Goal: Task Accomplishment & Management: Complete application form

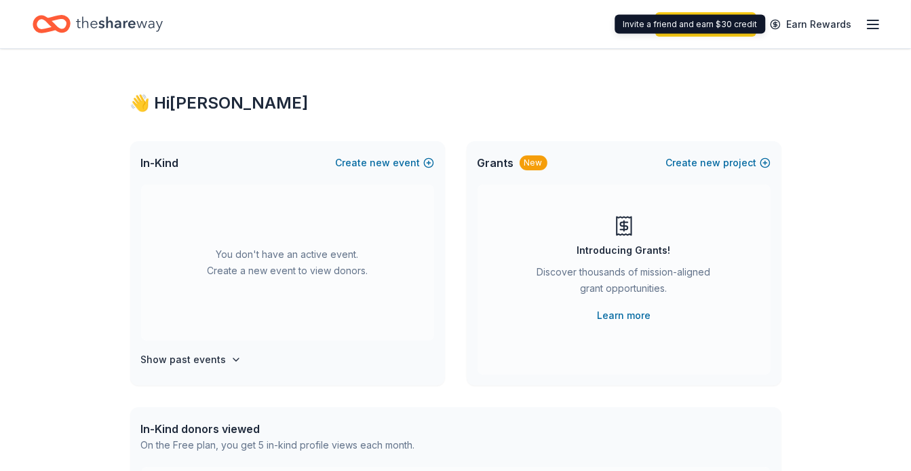
click at [866, 22] on icon "button" at bounding box center [873, 24] width 16 height 16
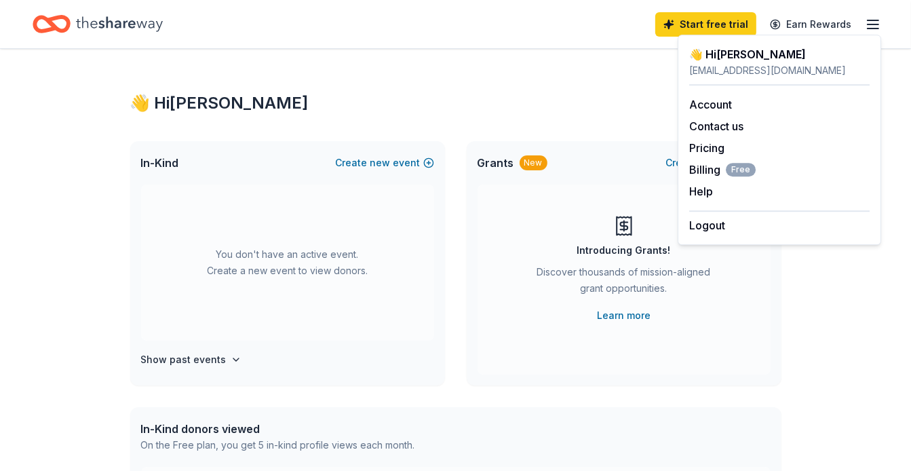
click at [435, 119] on div "👋 Hi [PERSON_NAME] In-Kind Create new event You don't have an active event. Cre…" at bounding box center [456, 445] width 695 height 792
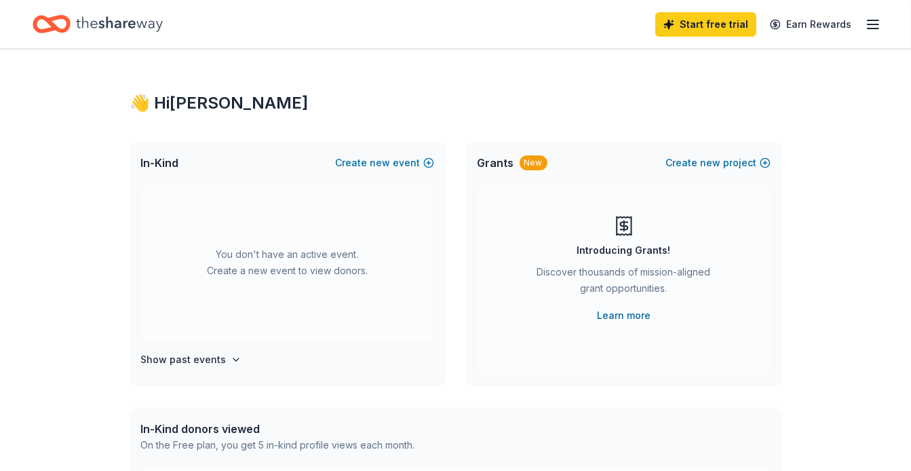
scroll to position [68, 0]
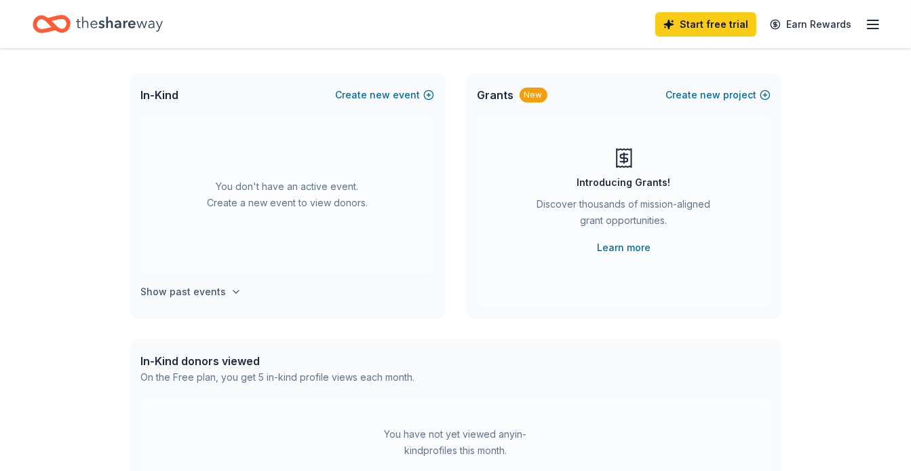
click at [191, 291] on h4 "Show past events" at bounding box center [183, 292] width 85 height 16
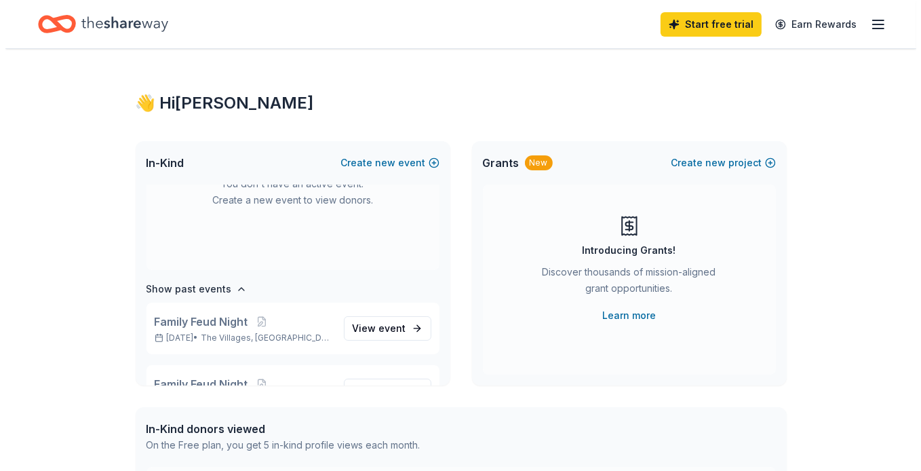
scroll to position [0, 0]
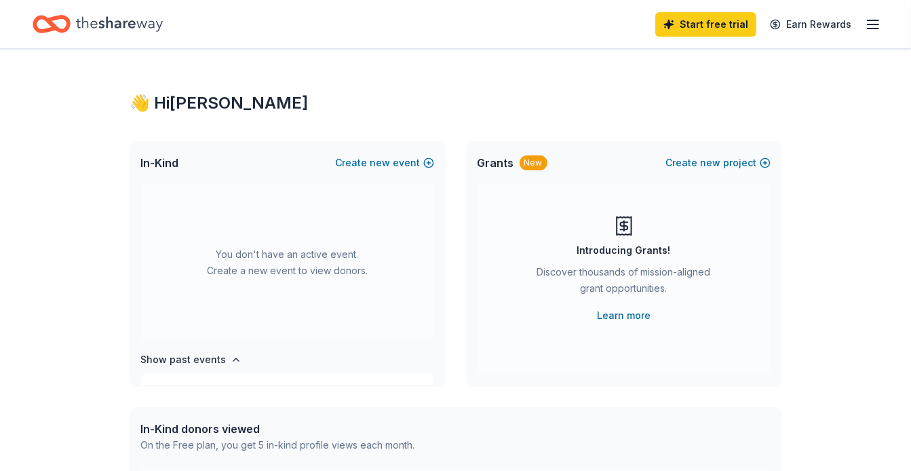
click at [52, 35] on icon "Home" at bounding box center [52, 24] width 38 height 32
click at [877, 28] on line "button" at bounding box center [873, 28] width 11 height 0
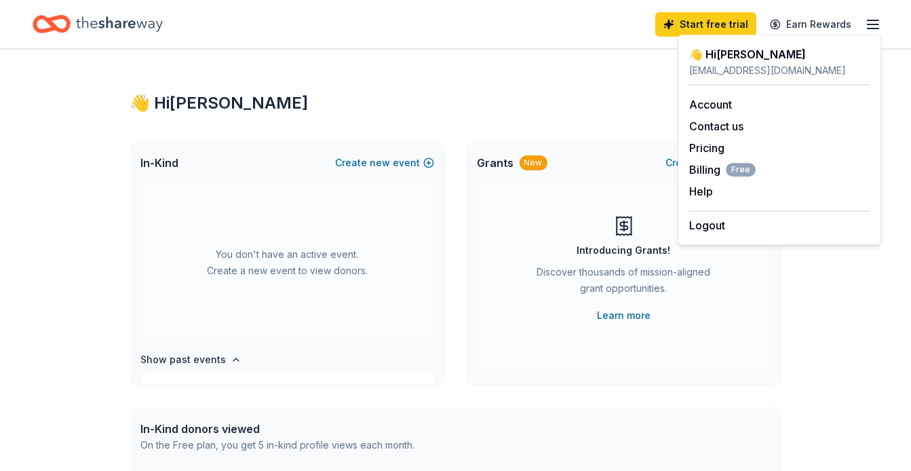
click at [254, 265] on div "You don't have an active event. Create a new event to view donors." at bounding box center [287, 263] width 293 height 156
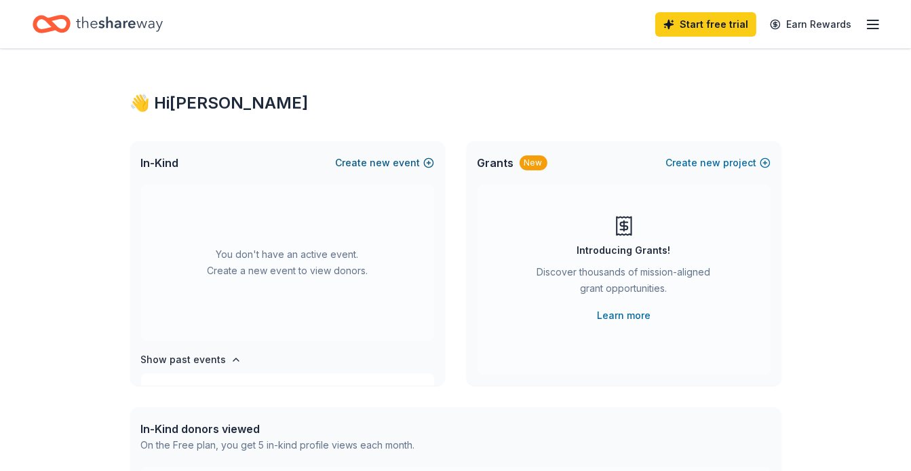
click at [400, 168] on button "Create new event" at bounding box center [385, 163] width 98 height 16
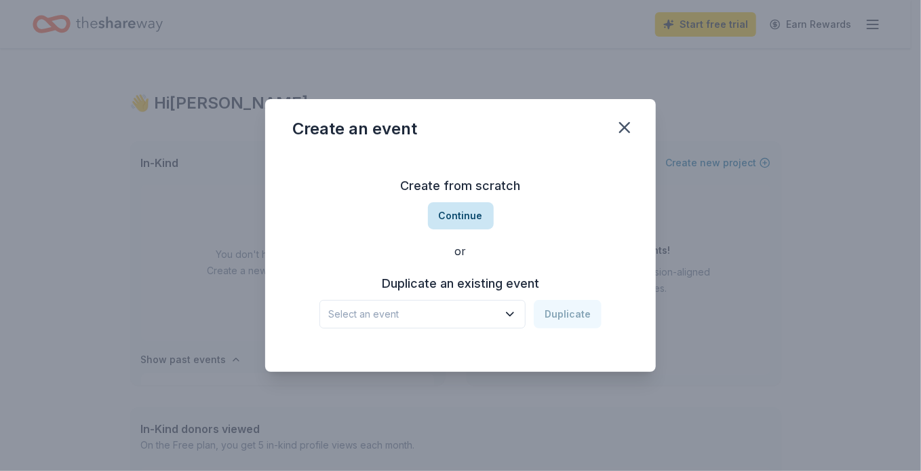
click at [461, 216] on button "Continue" at bounding box center [461, 215] width 66 height 27
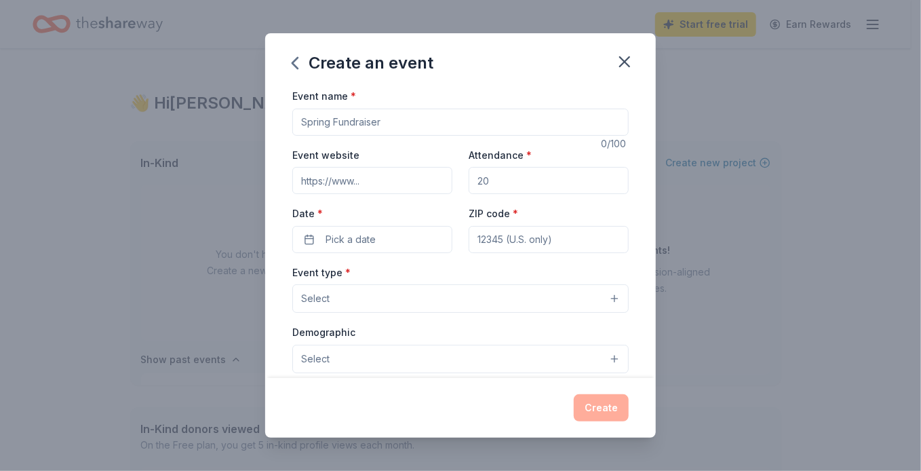
click at [328, 117] on input "Event name *" at bounding box center [460, 122] width 337 height 27
type input "Poker Run"
click at [337, 170] on input "Event website" at bounding box center [372, 180] width 160 height 27
type input "[DOMAIN_NAME]"
click at [515, 186] on input "Attendance *" at bounding box center [549, 180] width 160 height 27
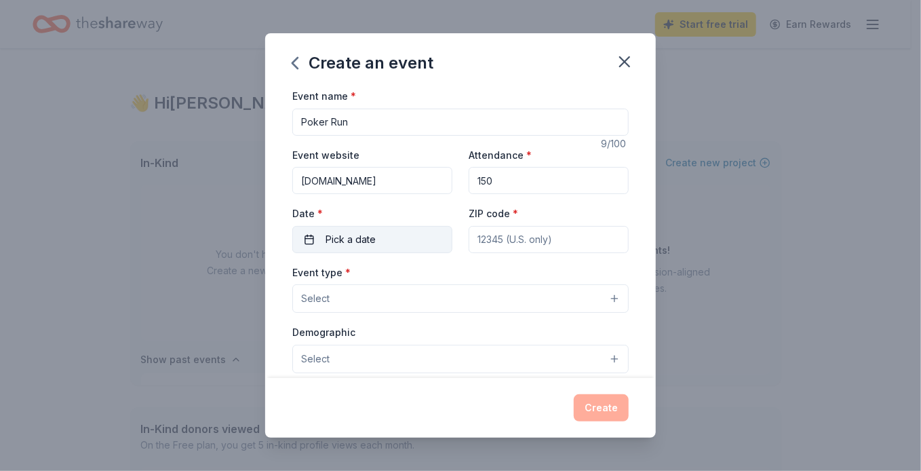
type input "150"
click at [388, 244] on button "Pick a date" at bounding box center [372, 239] width 160 height 27
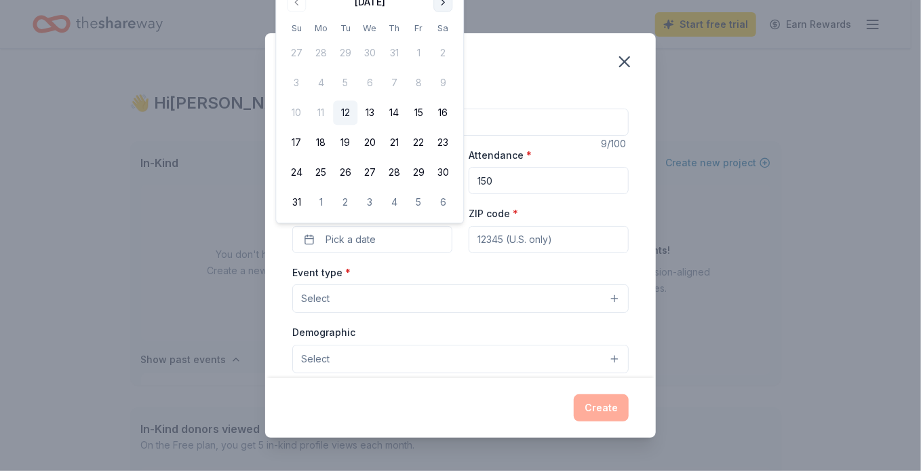
click at [442, 3] on button "Go to next month" at bounding box center [443, 2] width 19 height 19
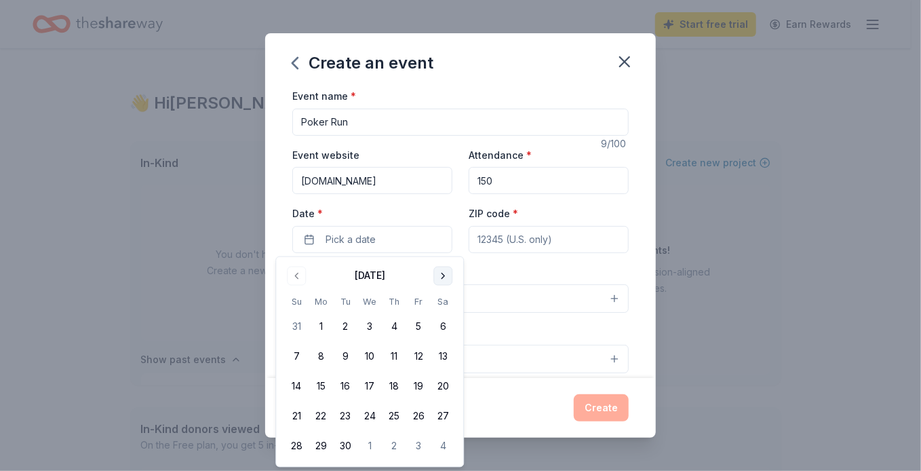
click at [443, 271] on button "Go to next month" at bounding box center [443, 276] width 19 height 19
click at [516, 184] on input "150" at bounding box center [549, 180] width 160 height 27
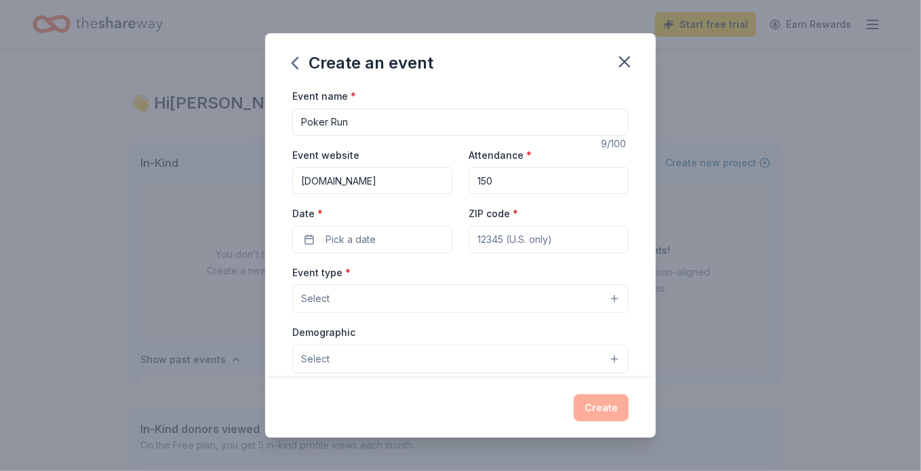
drag, startPoint x: 425, startPoint y: 233, endPoint x: 391, endPoint y: 256, distance: 41.6
click at [391, 256] on div "Event name * Poker Run 9 /100 Event website [DOMAIN_NAME] Attendance * 150 Date…" at bounding box center [460, 401] width 337 height 627
click at [362, 231] on span "Pick a date" at bounding box center [351, 239] width 50 height 16
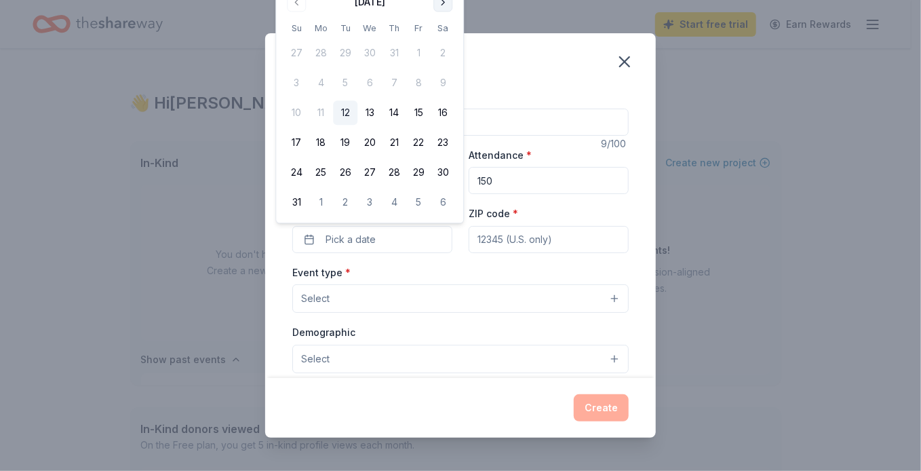
click at [444, 1] on button "Go to next month" at bounding box center [443, 2] width 19 height 19
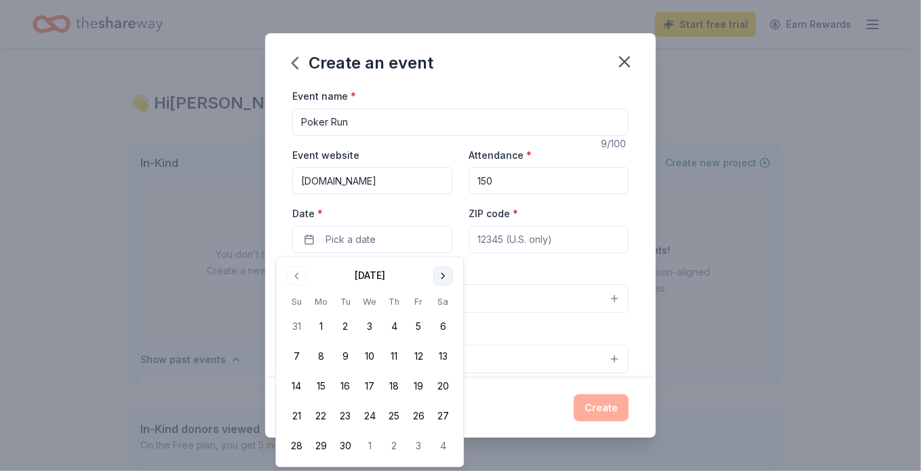
click at [445, 271] on button "Go to next month" at bounding box center [443, 276] width 19 height 19
click at [419, 442] on button "31" at bounding box center [418, 446] width 24 height 24
click at [532, 246] on input "ZIP code *" at bounding box center [549, 239] width 160 height 27
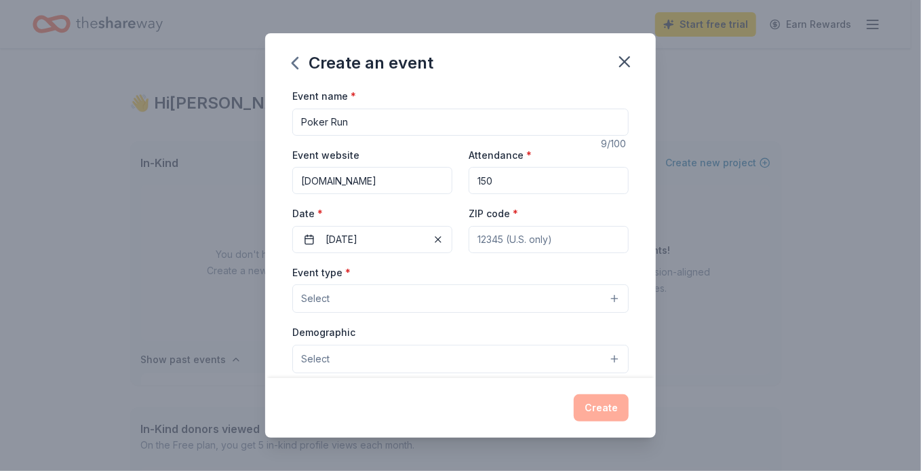
type input "32163"
type input "[STREET_ADDRESS][PERSON_NAME]"
click at [371, 299] on button "Select" at bounding box center [460, 298] width 337 height 28
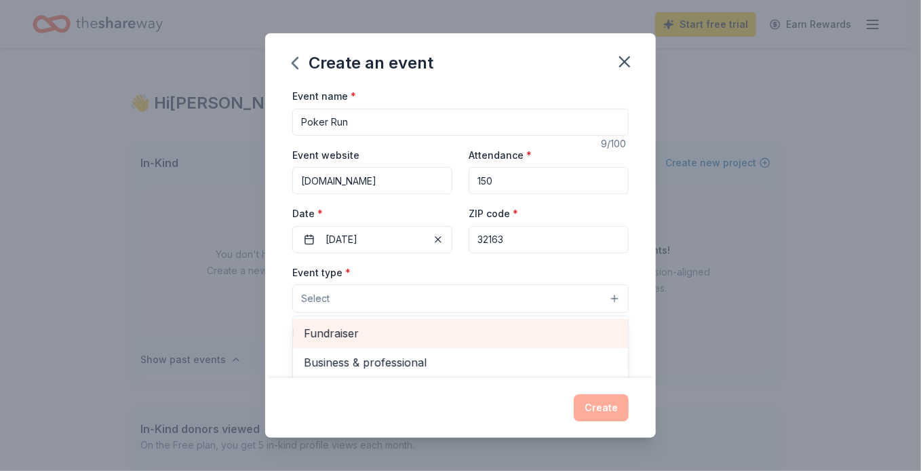
click at [346, 338] on span "Fundraiser" at bounding box center [460, 333] width 313 height 18
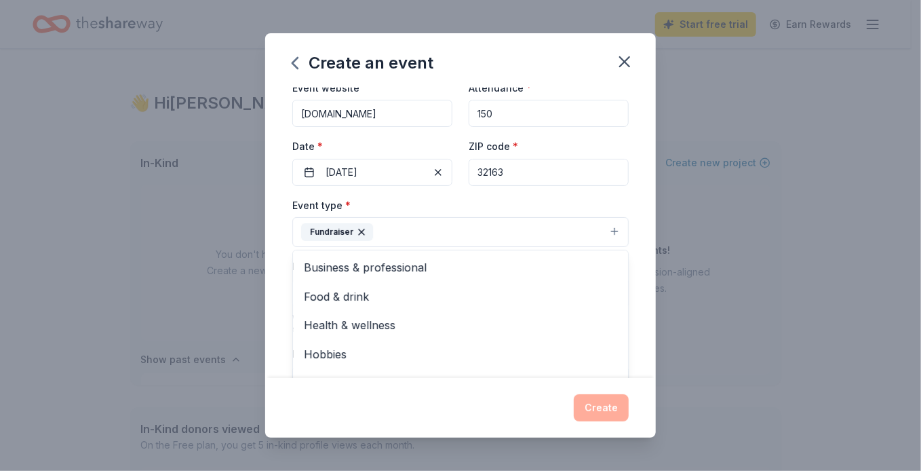
scroll to position [68, 0]
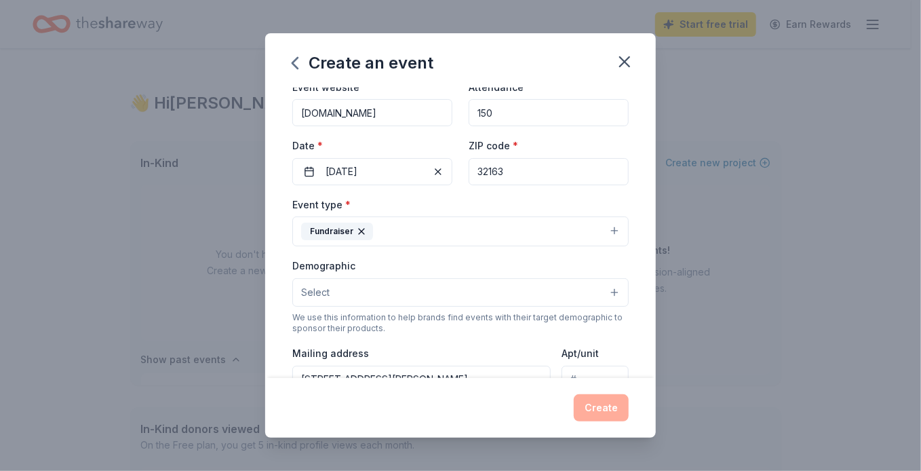
click at [463, 230] on button "Fundraiser" at bounding box center [460, 231] width 337 height 30
click at [394, 289] on button "Select" at bounding box center [460, 292] width 337 height 28
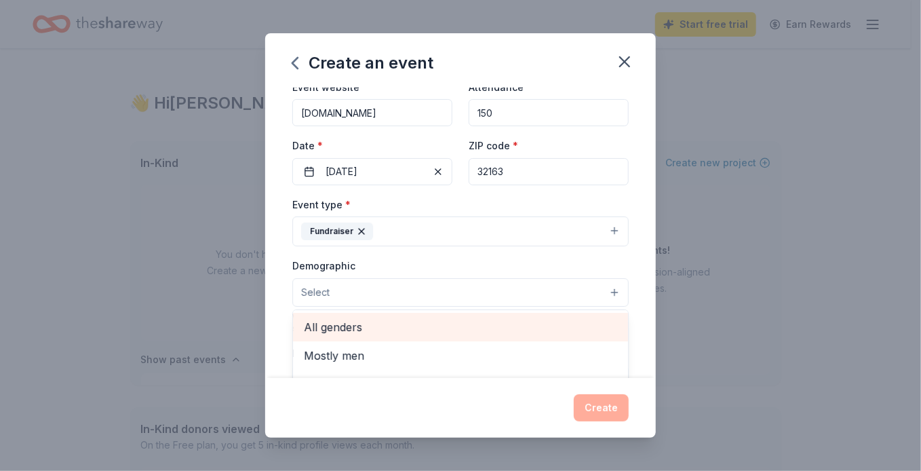
click at [347, 322] on span "All genders" at bounding box center [460, 327] width 313 height 18
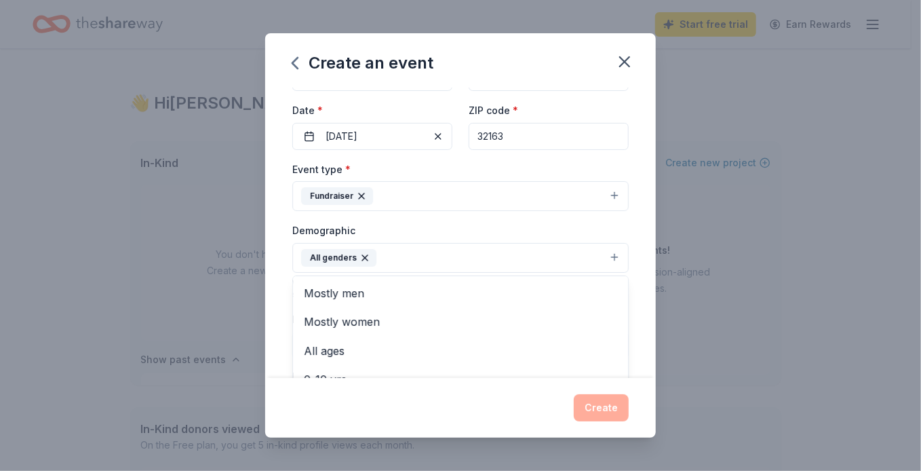
scroll to position [136, 0]
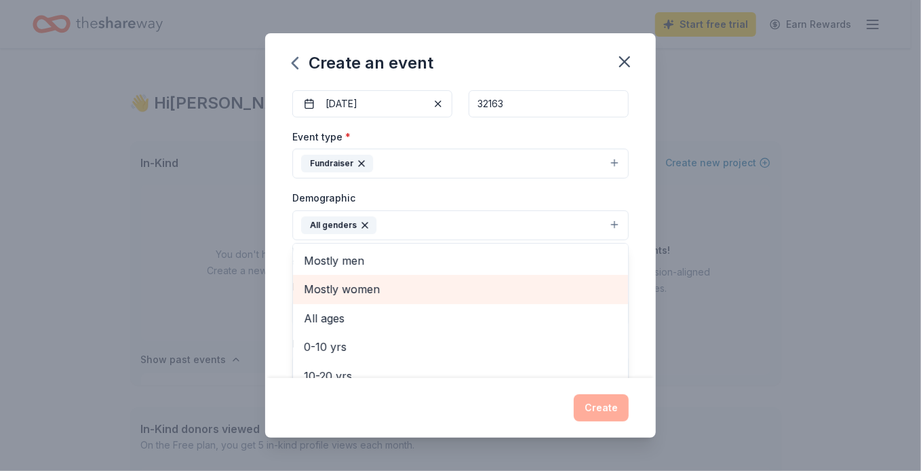
click at [358, 292] on span "Mostly women" at bounding box center [460, 289] width 313 height 18
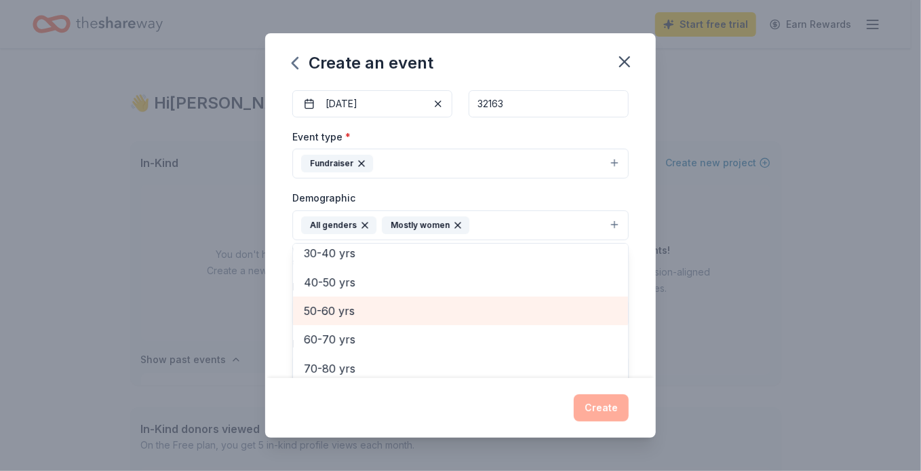
scroll to position [160, 0]
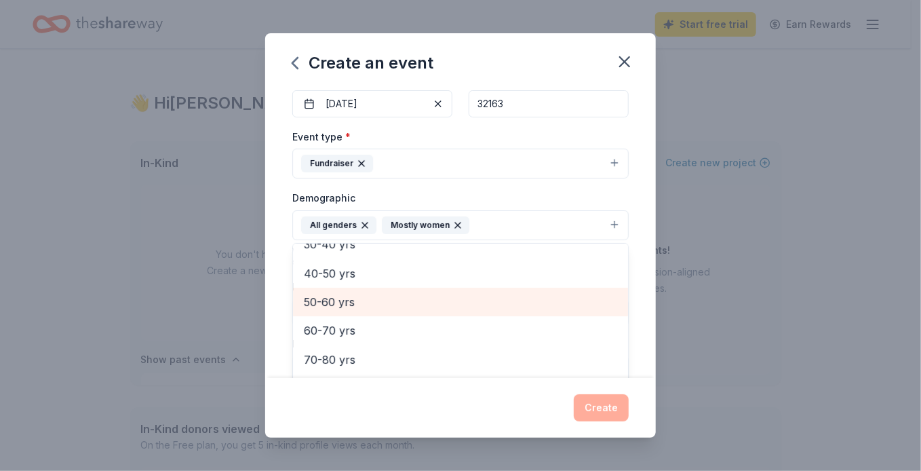
click at [328, 299] on span "50-60 yrs" at bounding box center [460, 302] width 313 height 18
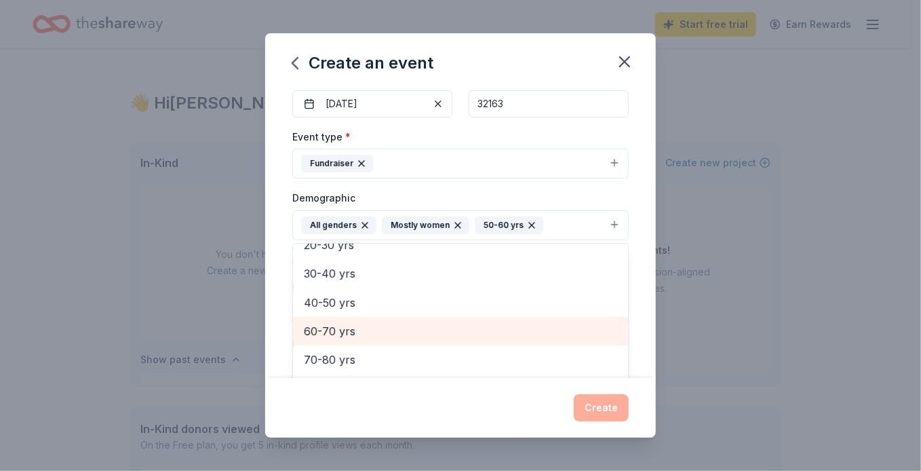
click at [326, 325] on span "60-70 yrs" at bounding box center [460, 331] width 313 height 18
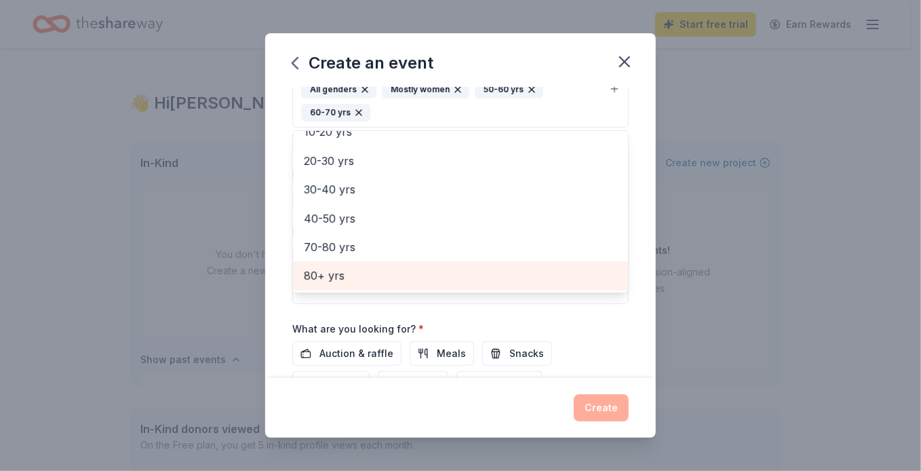
scroll to position [339, 0]
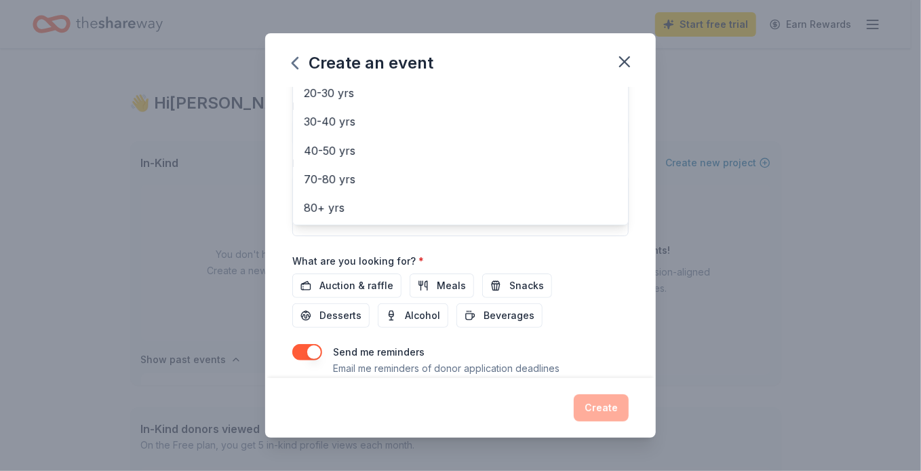
click at [363, 282] on div "Event name * Poker Run 9 /100 Event website [DOMAIN_NAME] Attendance * 150 Date…" at bounding box center [460, 74] width 337 height 653
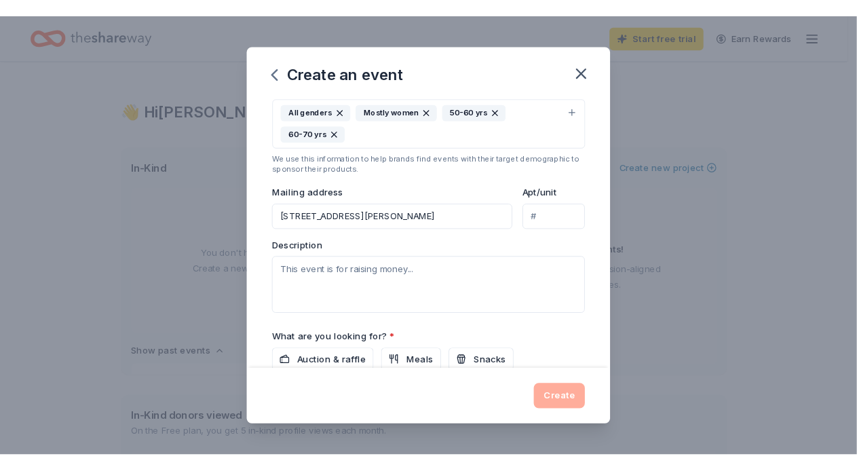
scroll to position [247, 0]
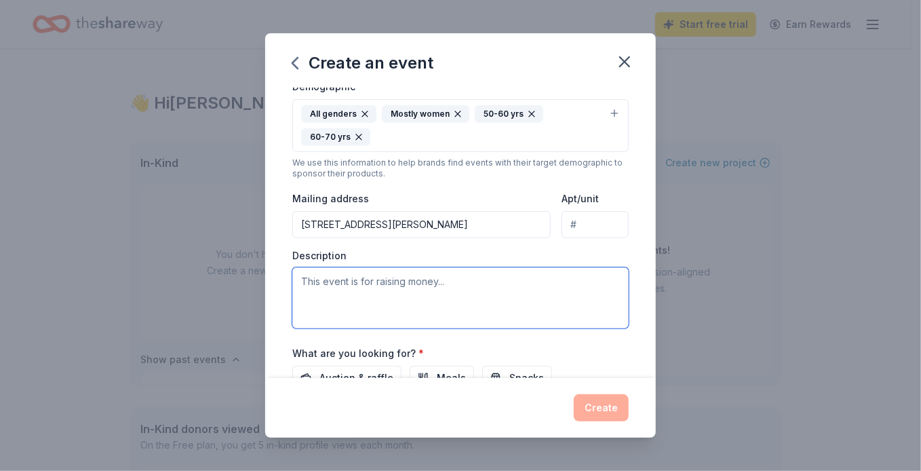
click at [345, 288] on textarea at bounding box center [460, 297] width 337 height 61
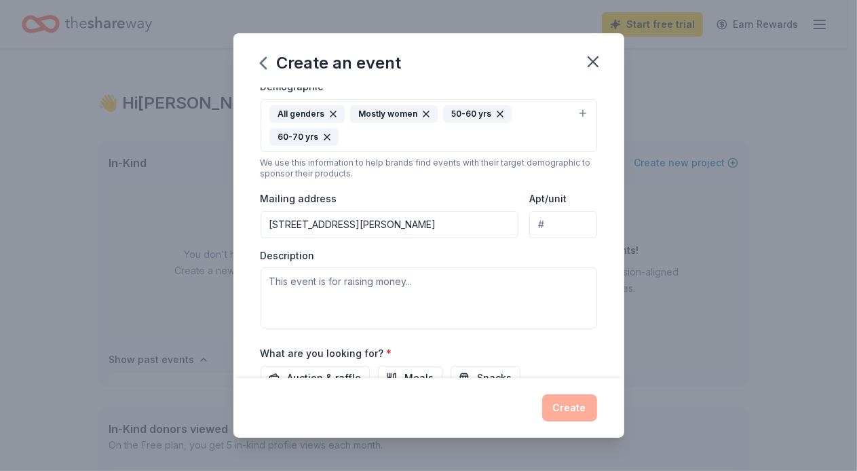
click at [539, 41] on div "Create an event" at bounding box center [428, 60] width 391 height 54
click at [290, 285] on textarea at bounding box center [429, 297] width 337 height 61
paste textarea "Proceeds go to: Women Warrior Memorial at [GEOGRAPHIC_DATA]"
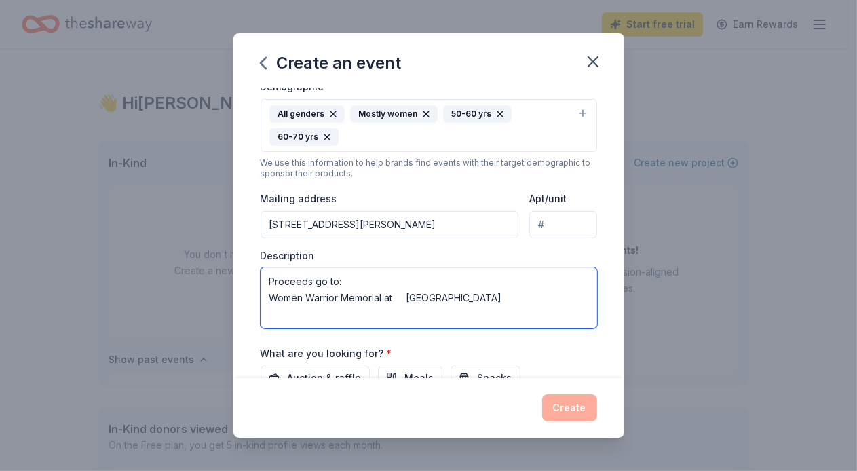
click at [407, 296] on textarea "Proceeds go to: Women Warrior Memorial at [GEOGRAPHIC_DATA]" at bounding box center [429, 297] width 337 height 61
click at [525, 293] on textarea "Proceeds go to: Women Warrior Memorial at [GEOGRAPHIC_DATA]" at bounding box center [429, 297] width 337 height 61
click at [362, 278] on textarea "Proceeds go to: Women Warrior Memorial at [GEOGRAPHIC_DATA] in [US_STATE]" at bounding box center [429, 297] width 337 height 61
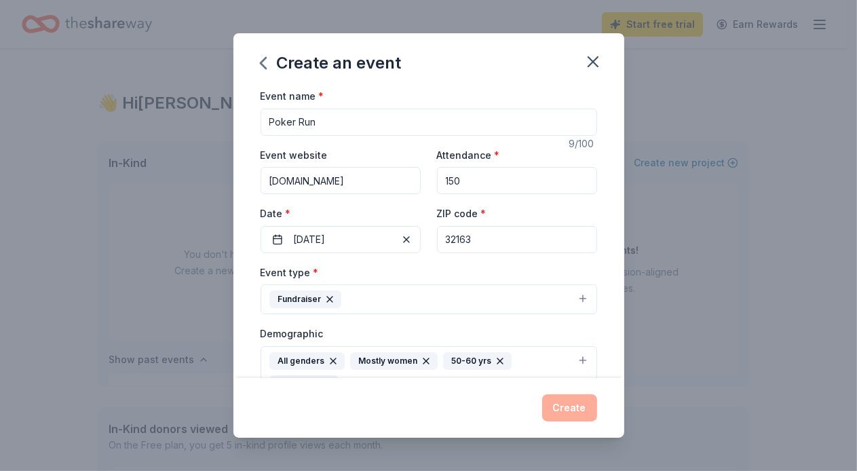
scroll to position [68, 0]
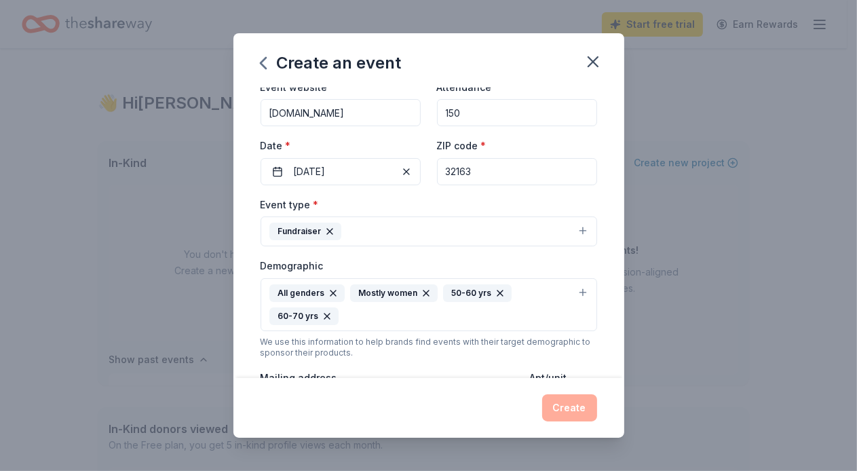
type textarea "Proceeds go to: Women Warrior Memorial at [GEOGRAPHIC_DATA] in [US_STATE]"
click at [370, 228] on button "Fundraiser" at bounding box center [429, 231] width 337 height 30
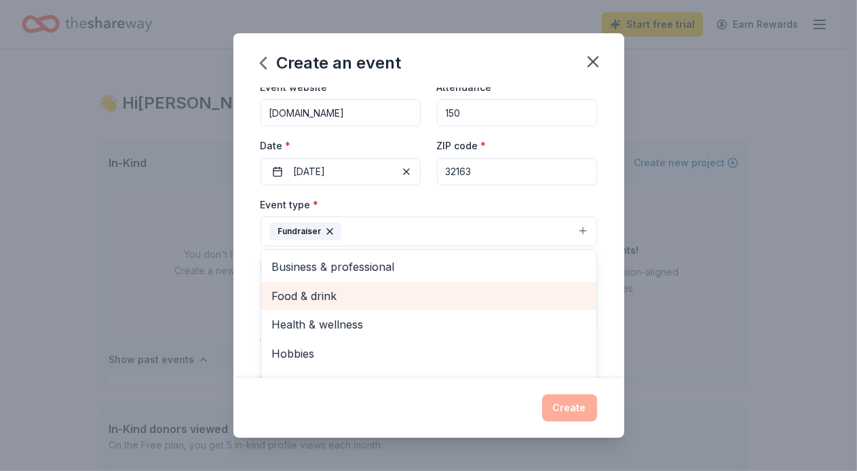
click at [326, 292] on span "Food & drink" at bounding box center [428, 296] width 313 height 18
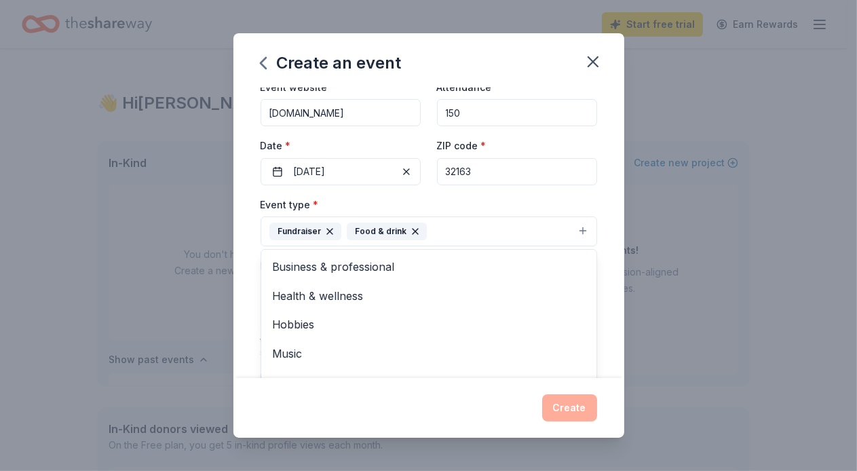
click at [444, 225] on button "Fundraiser Food & drink" at bounding box center [429, 231] width 337 height 30
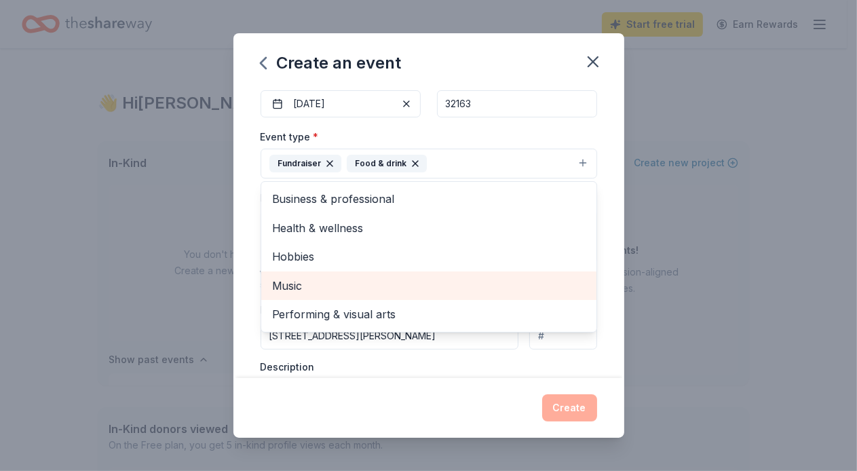
scroll to position [204, 0]
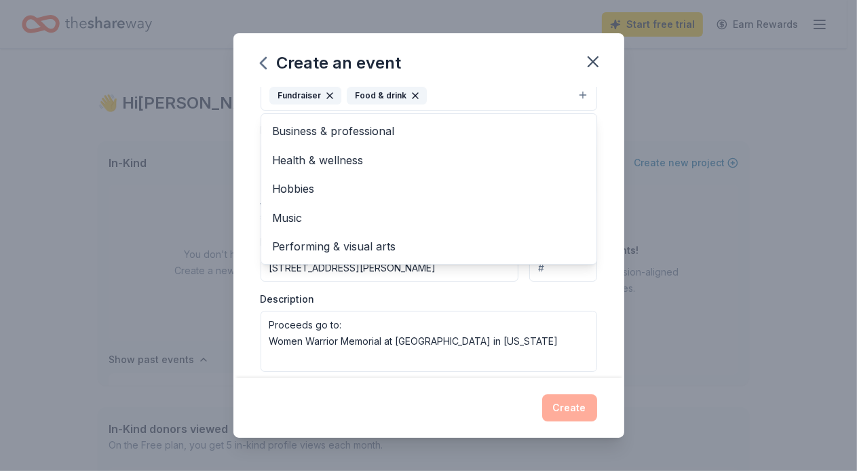
click at [419, 369] on div "Event type * Fundraiser Food & drink Business & professional Health & wellness …" at bounding box center [429, 215] width 337 height 311
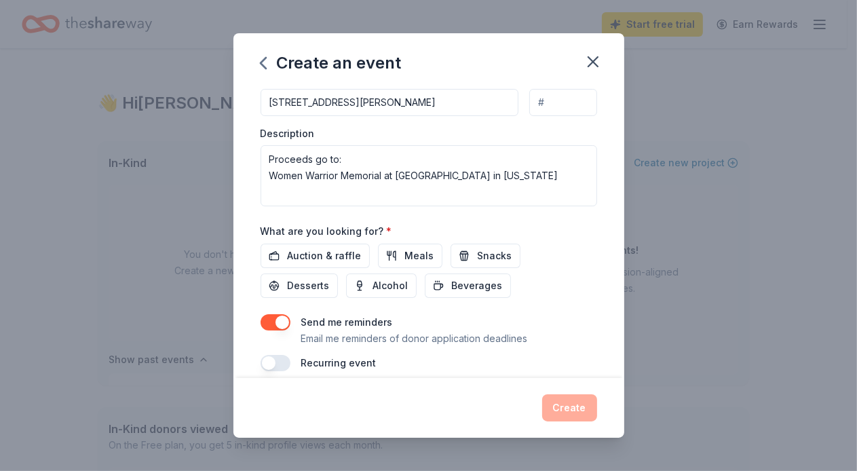
scroll to position [383, 0]
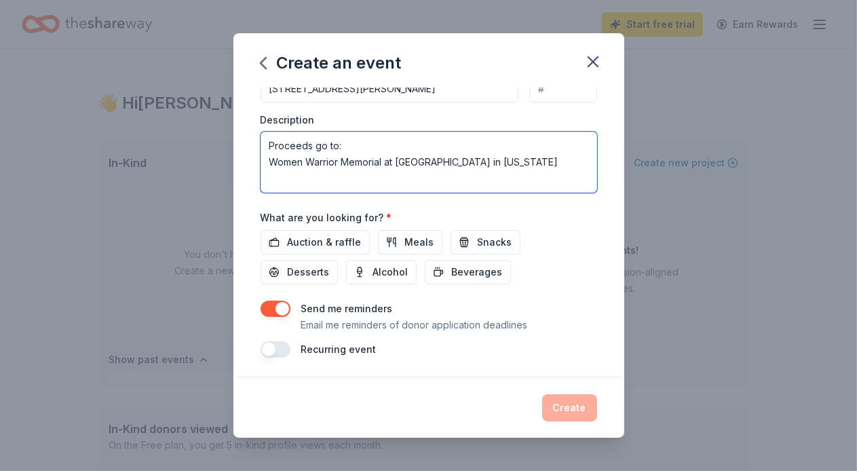
click at [526, 184] on textarea "Proceeds go to: Women Warrior Memorial at [GEOGRAPHIC_DATA] in [US_STATE]" at bounding box center [429, 162] width 337 height 61
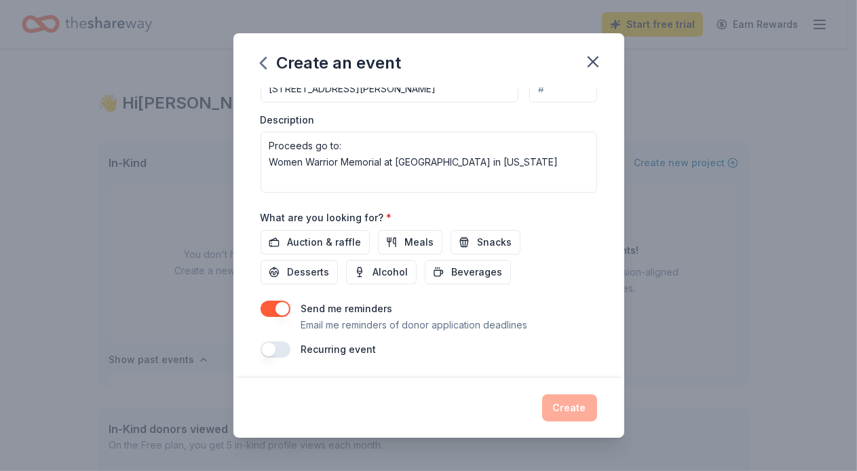
click at [421, 323] on p "Email me reminders of donor application deadlines" at bounding box center [414, 325] width 227 height 16
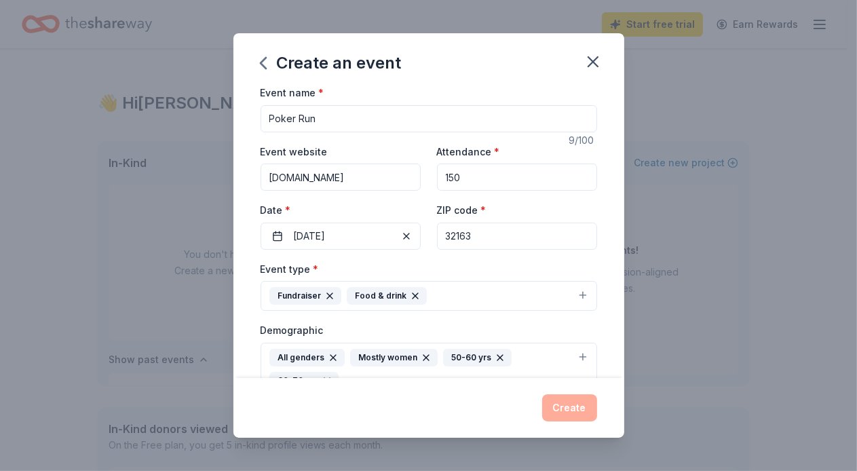
scroll to position [0, 0]
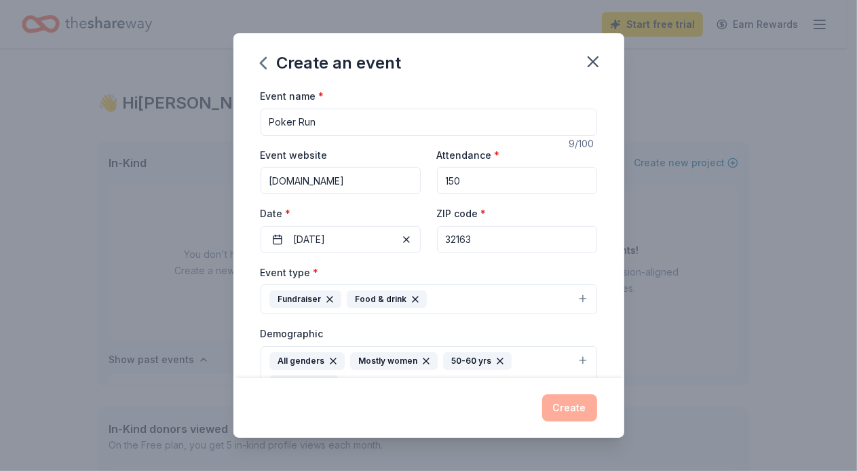
click at [267, 115] on input "Poker Run" at bounding box center [429, 122] width 337 height 27
type input "Tri-County Women Veterans Poker Run"
click at [542, 193] on input "150" at bounding box center [517, 180] width 160 height 27
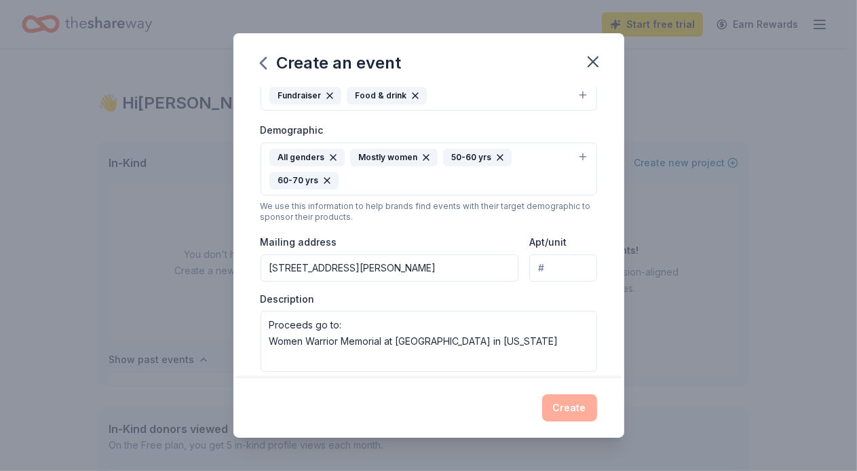
scroll to position [271, 0]
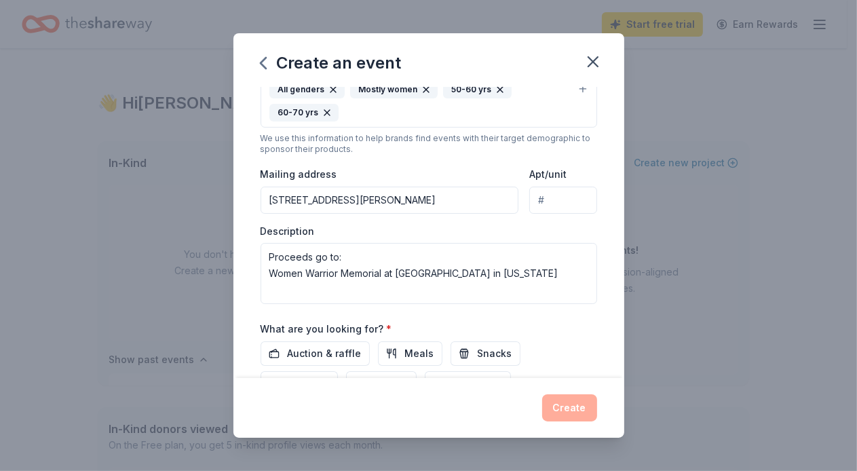
click at [492, 198] on input "[STREET_ADDRESS][PERSON_NAME]" at bounding box center [390, 200] width 258 height 27
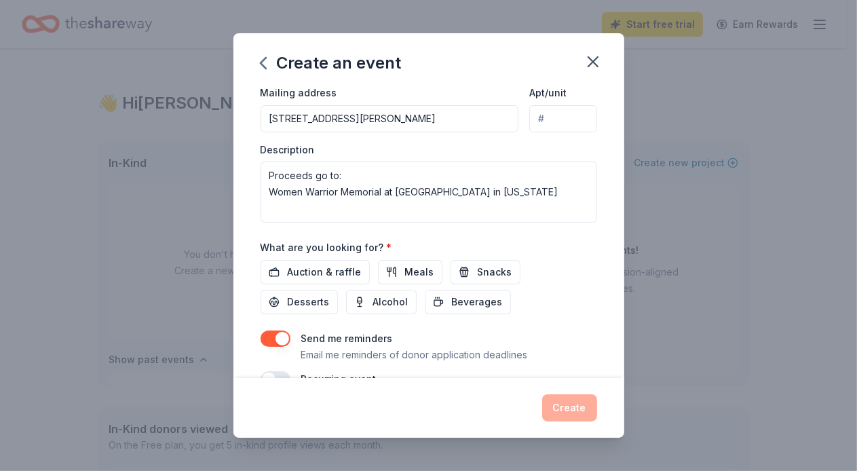
scroll to position [383, 0]
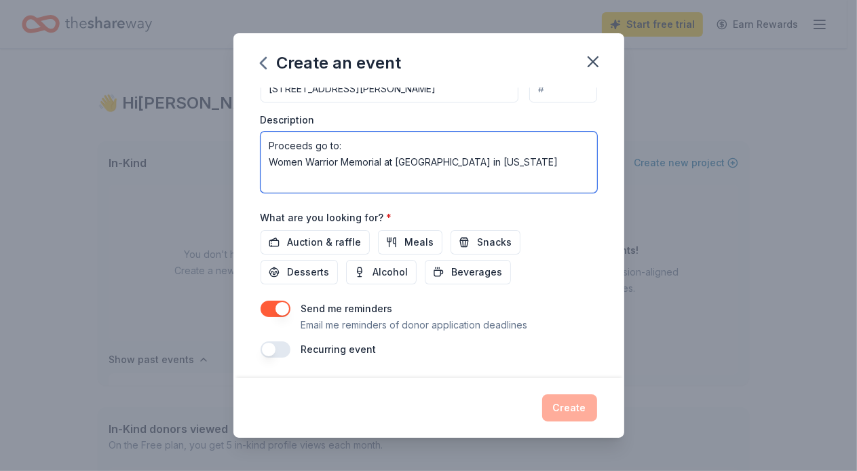
click at [446, 132] on textarea "Proceeds go to: Women Warrior Memorial at [GEOGRAPHIC_DATA] in [US_STATE]" at bounding box center [429, 162] width 337 height 61
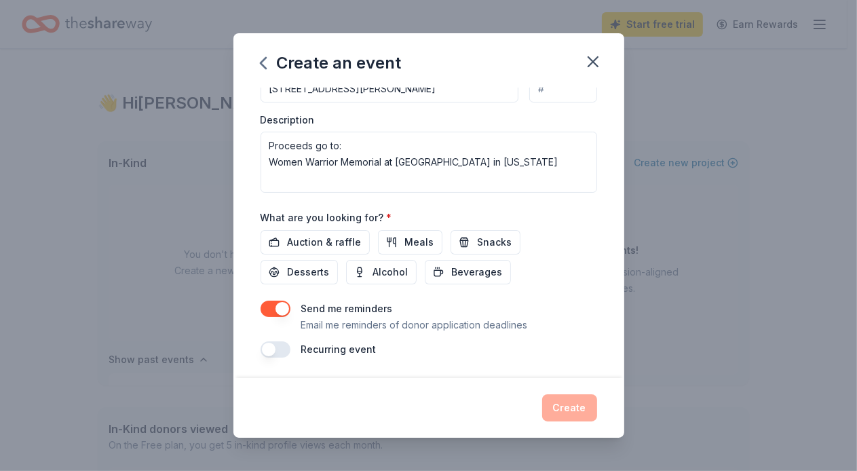
click at [554, 347] on div "Recurring event" at bounding box center [429, 349] width 337 height 16
click at [265, 304] on button "button" at bounding box center [276, 309] width 30 height 16
click at [273, 302] on button "button" at bounding box center [276, 309] width 30 height 16
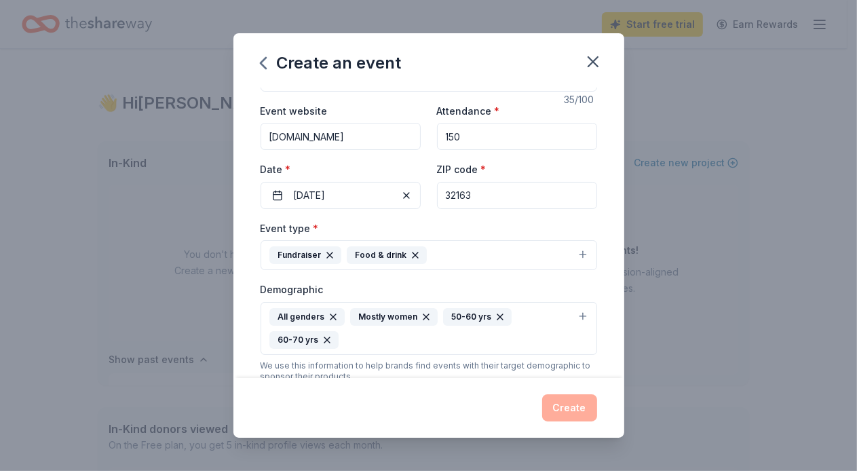
scroll to position [68, 0]
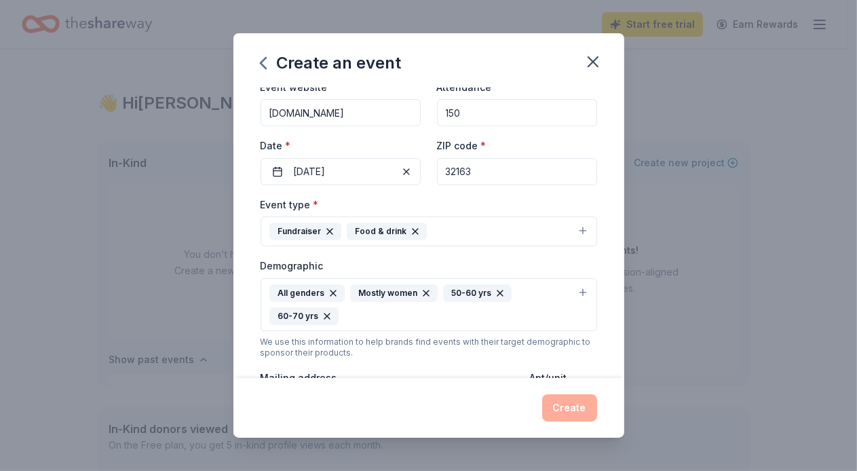
click at [573, 415] on div "Create" at bounding box center [429, 407] width 337 height 27
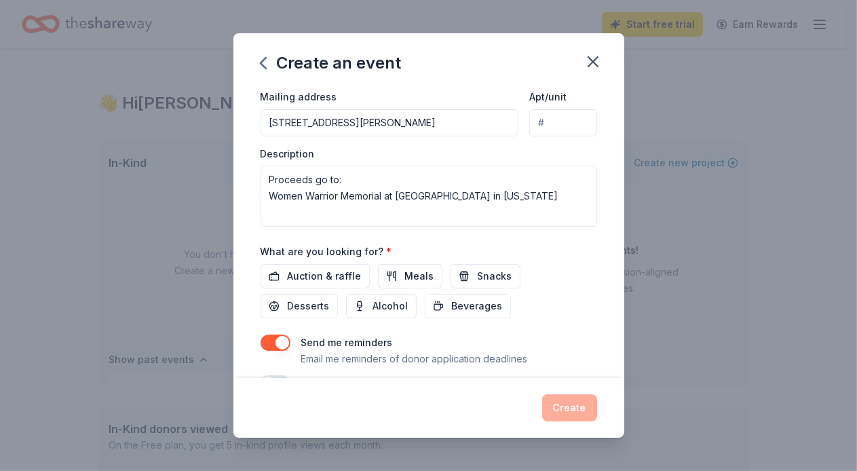
scroll to position [383, 0]
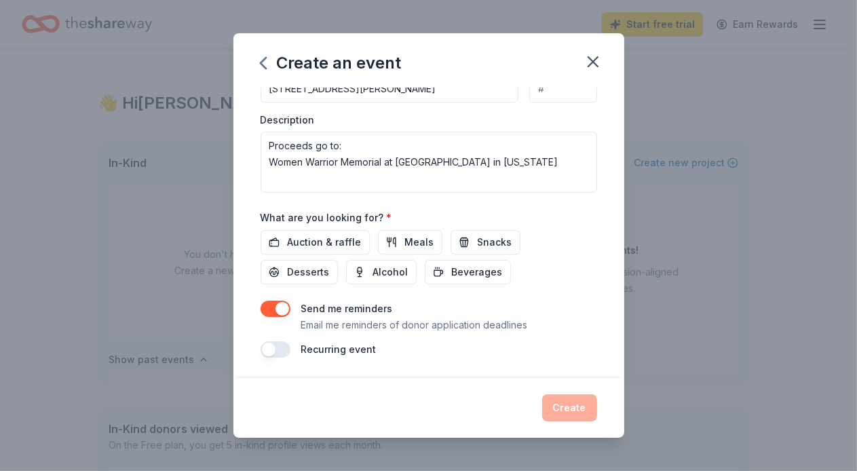
click at [274, 355] on button "button" at bounding box center [276, 349] width 30 height 16
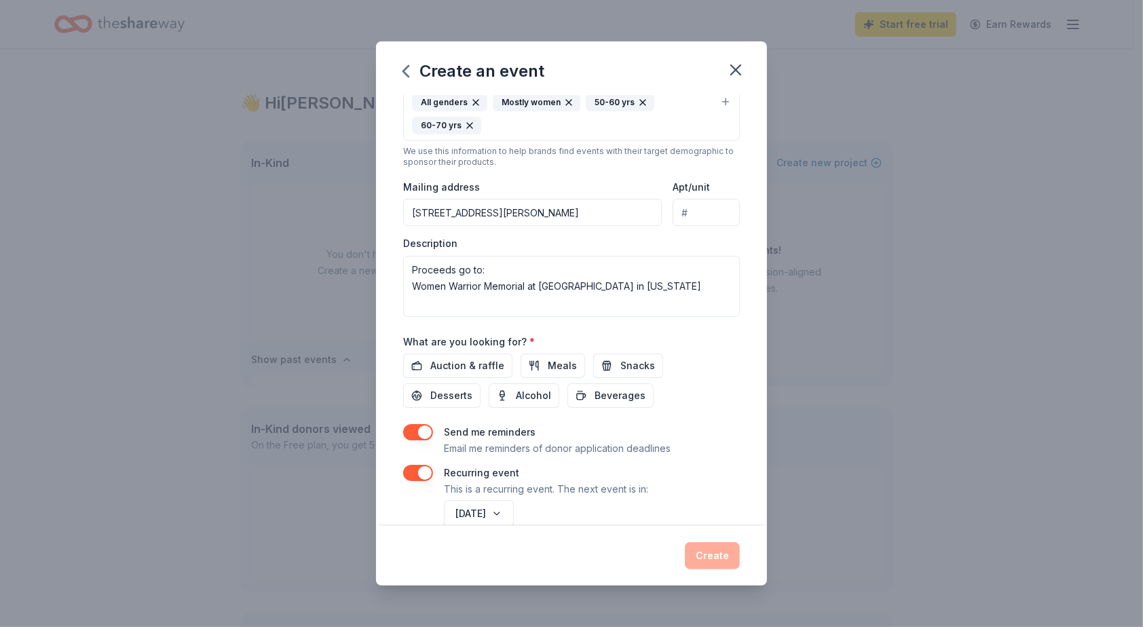
scroll to position [288, 0]
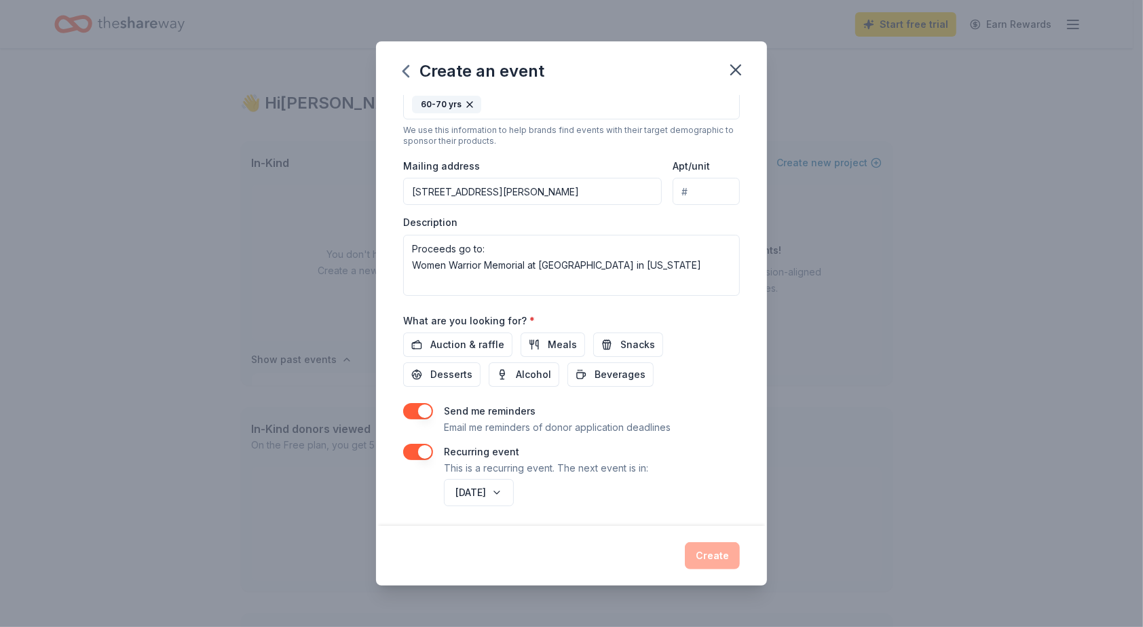
click at [413, 446] on button "button" at bounding box center [418, 452] width 30 height 16
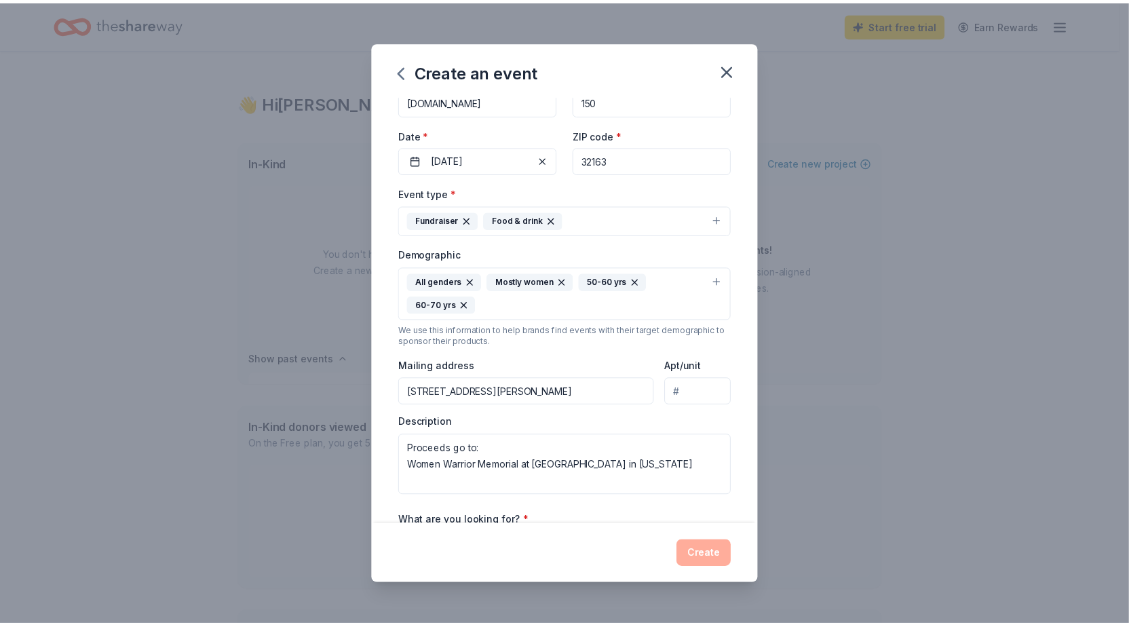
scroll to position [90, 0]
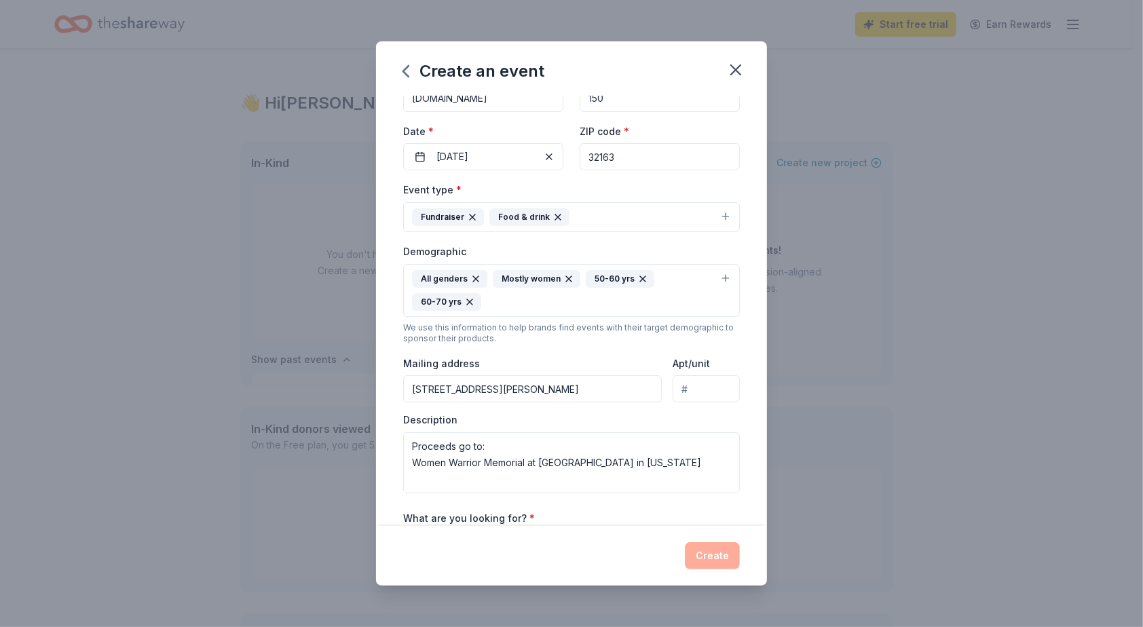
click at [711, 470] on div "Create" at bounding box center [571, 555] width 337 height 27
drag, startPoint x: 711, startPoint y: 560, endPoint x: 604, endPoint y: 204, distance: 371.3
click at [604, 204] on button "Fundraiser Food & drink" at bounding box center [571, 217] width 337 height 30
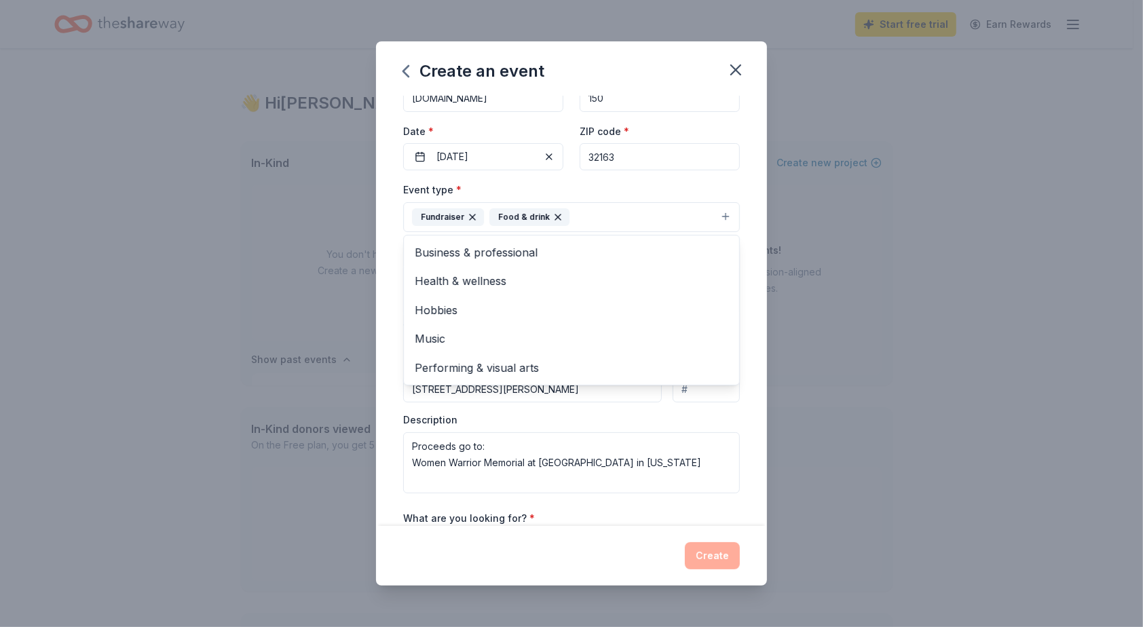
click at [910, 296] on div "Create an event Event name * Tri-County Women Veterans Poker Run 35 /100 Event …" at bounding box center [571, 313] width 1143 height 627
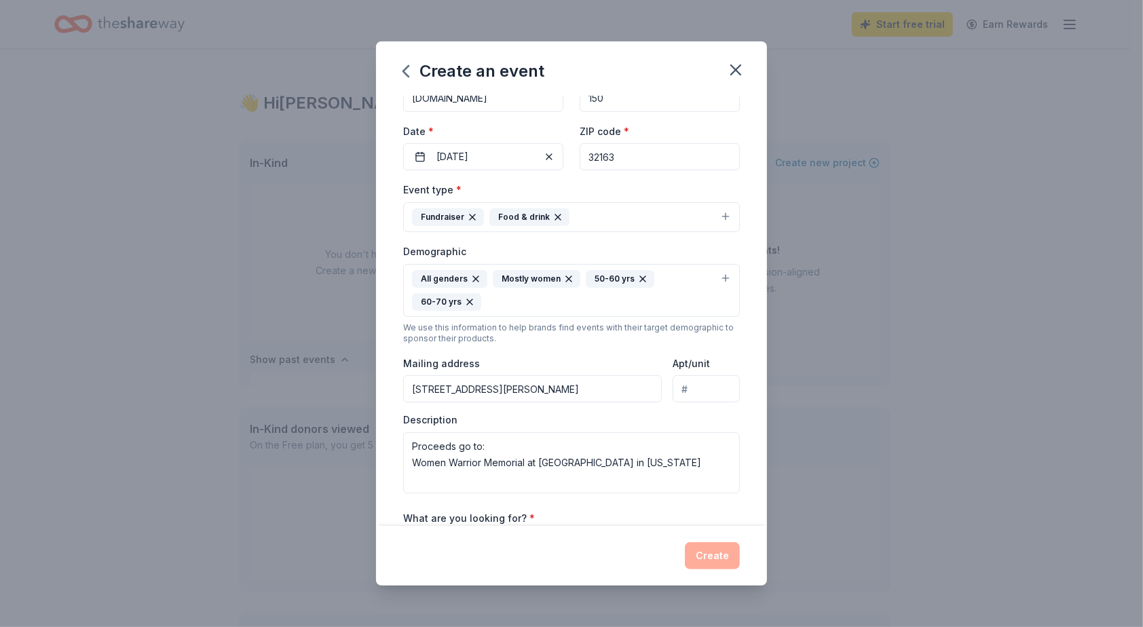
click at [910, 297] on div "Create an event Event name * Tri-County Women Veterans Poker Run 35 /100 Event …" at bounding box center [571, 313] width 1143 height 627
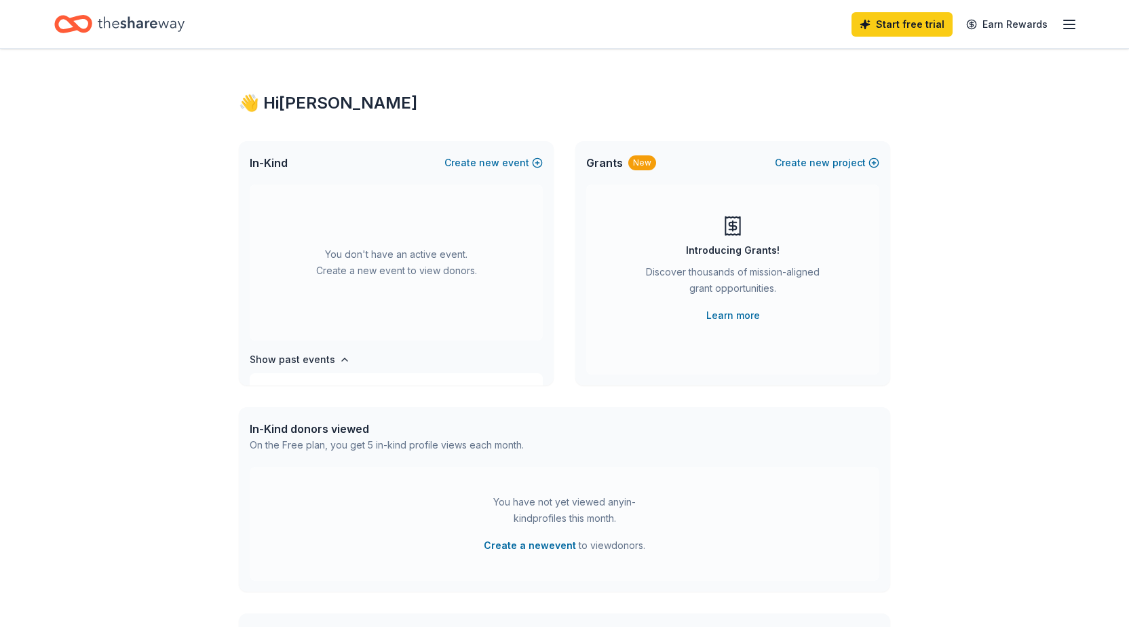
scroll to position [180, 0]
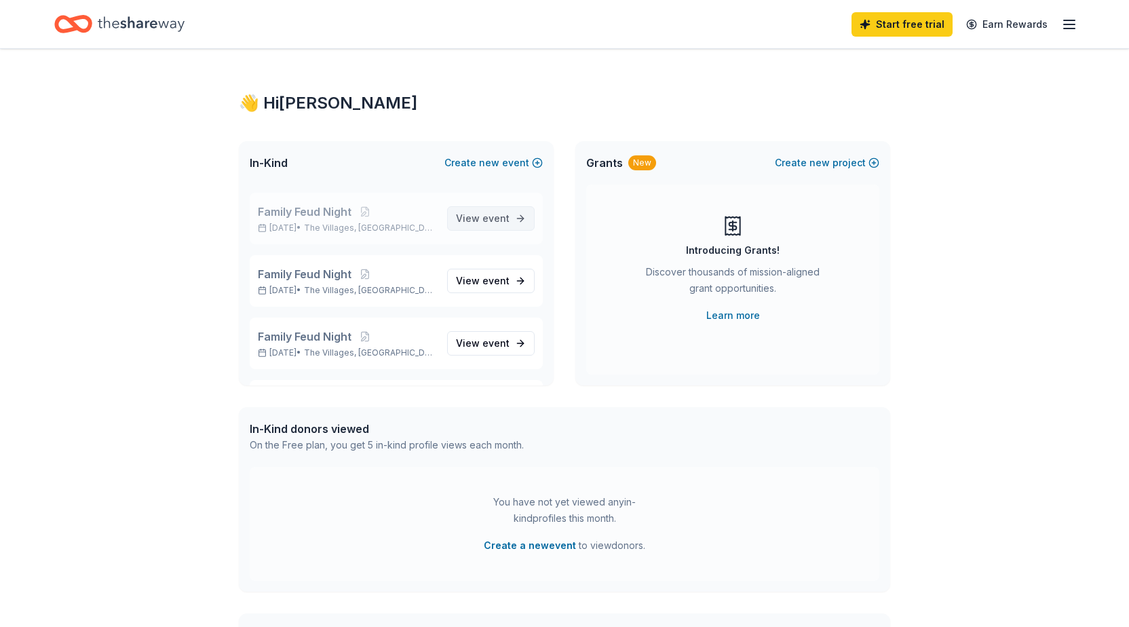
click at [500, 211] on link "View event" at bounding box center [491, 218] width 88 height 24
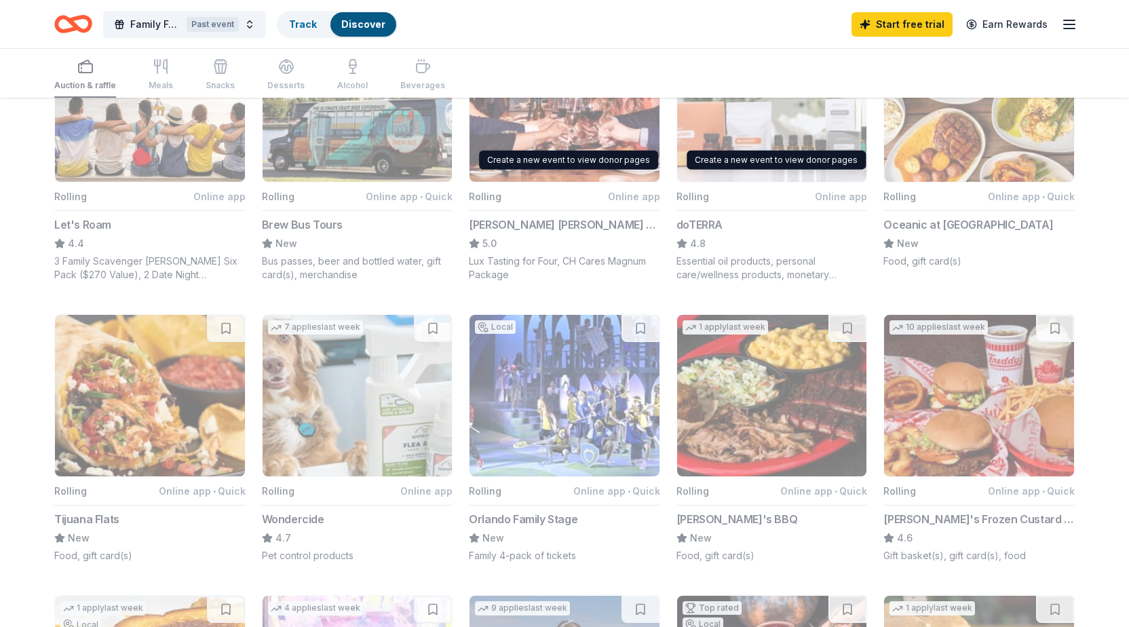
scroll to position [452, 0]
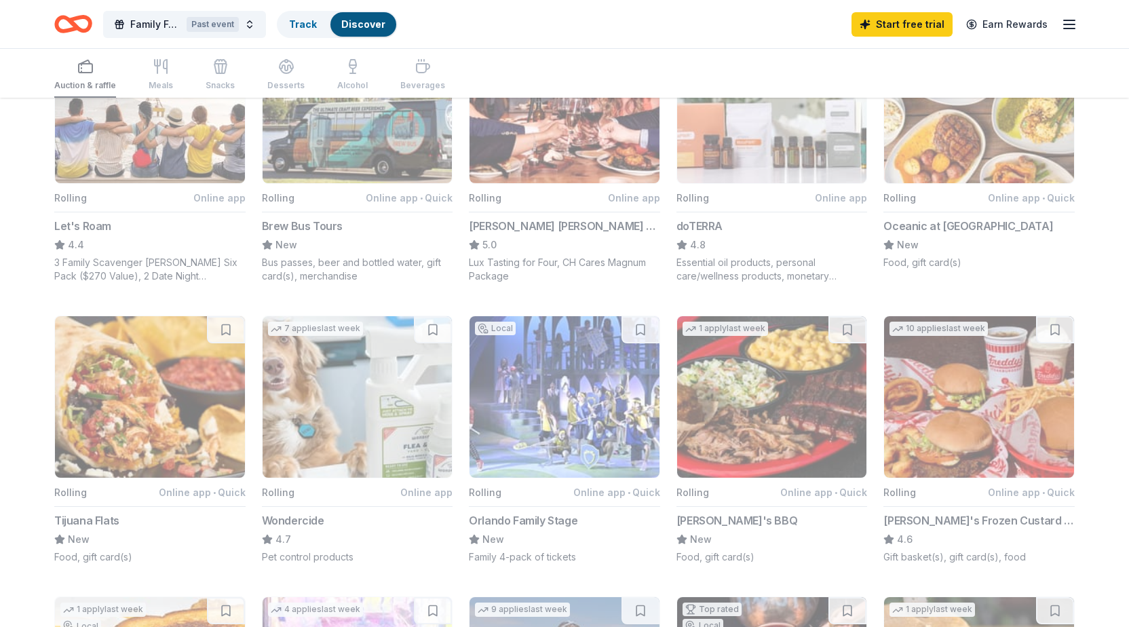
click at [426, 72] on div "Auction & raffle Meals Snacks Desserts Alcohol Beverages" at bounding box center [249, 75] width 391 height 45
click at [85, 22] on icon "Home" at bounding box center [73, 24] width 38 height 32
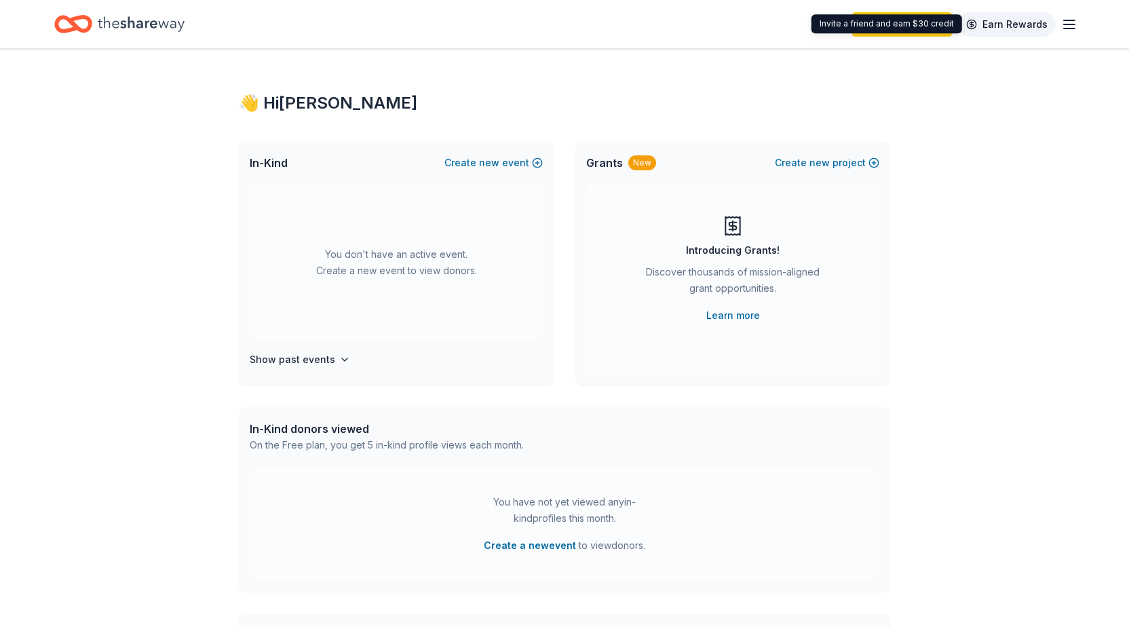
click at [910, 22] on link "Earn Rewards" at bounding box center [1007, 24] width 98 height 24
click at [910, 20] on line "button" at bounding box center [1069, 20] width 11 height 0
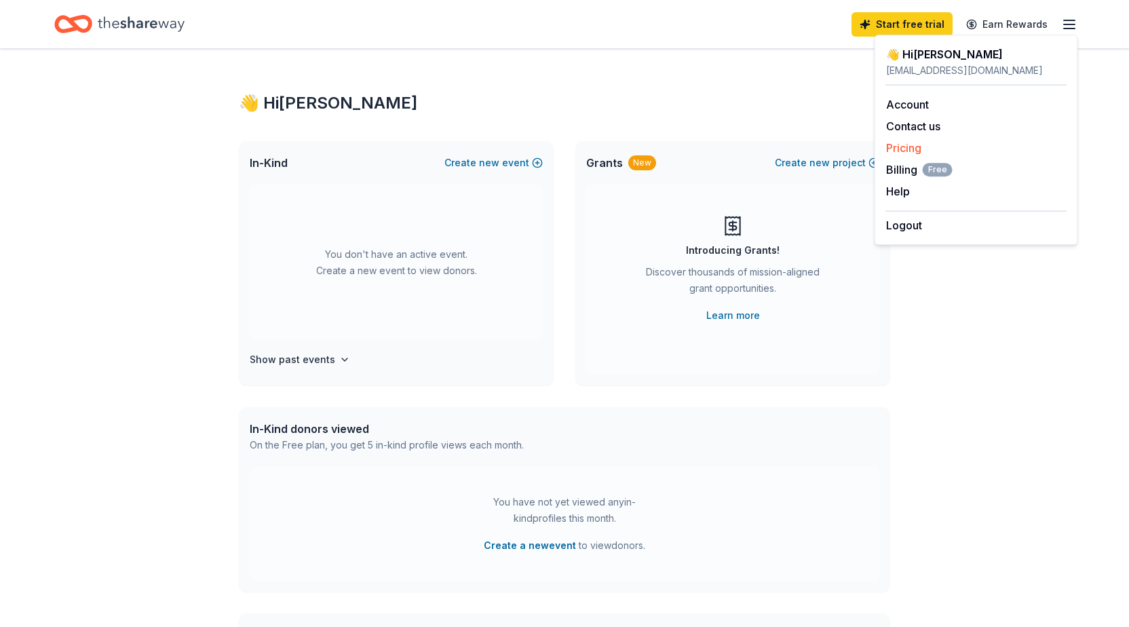
click at [910, 153] on link "Pricing" at bounding box center [903, 148] width 35 height 14
click at [909, 145] on link "Pricing" at bounding box center [903, 148] width 35 height 14
click at [910, 24] on line "button" at bounding box center [1069, 24] width 11 height 0
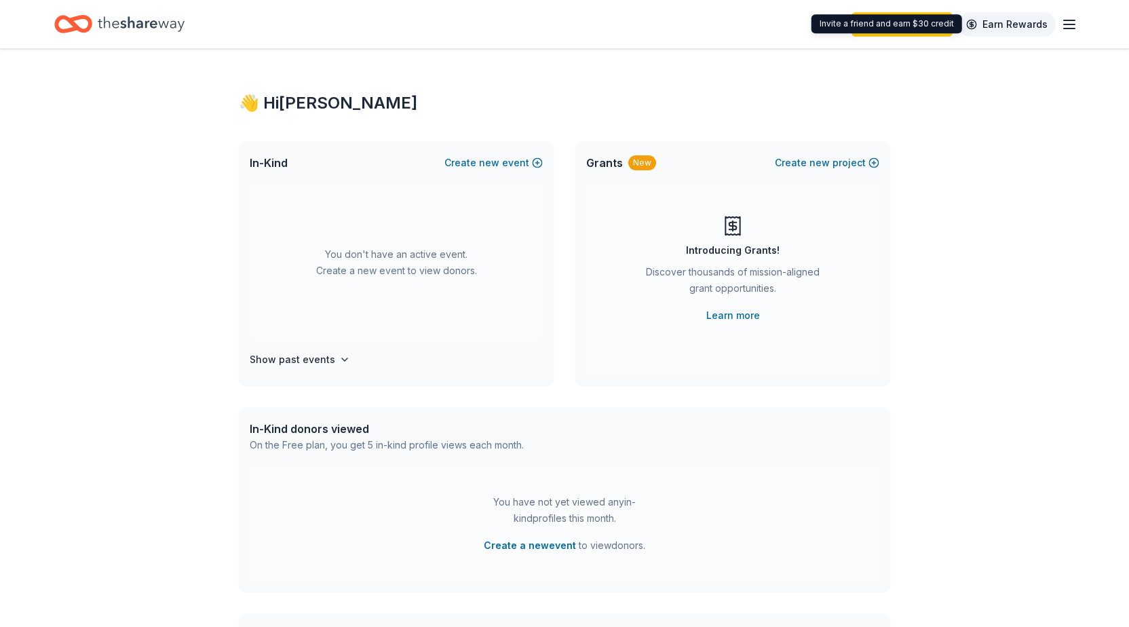
click at [910, 33] on link "Earn Rewards" at bounding box center [1007, 24] width 98 height 24
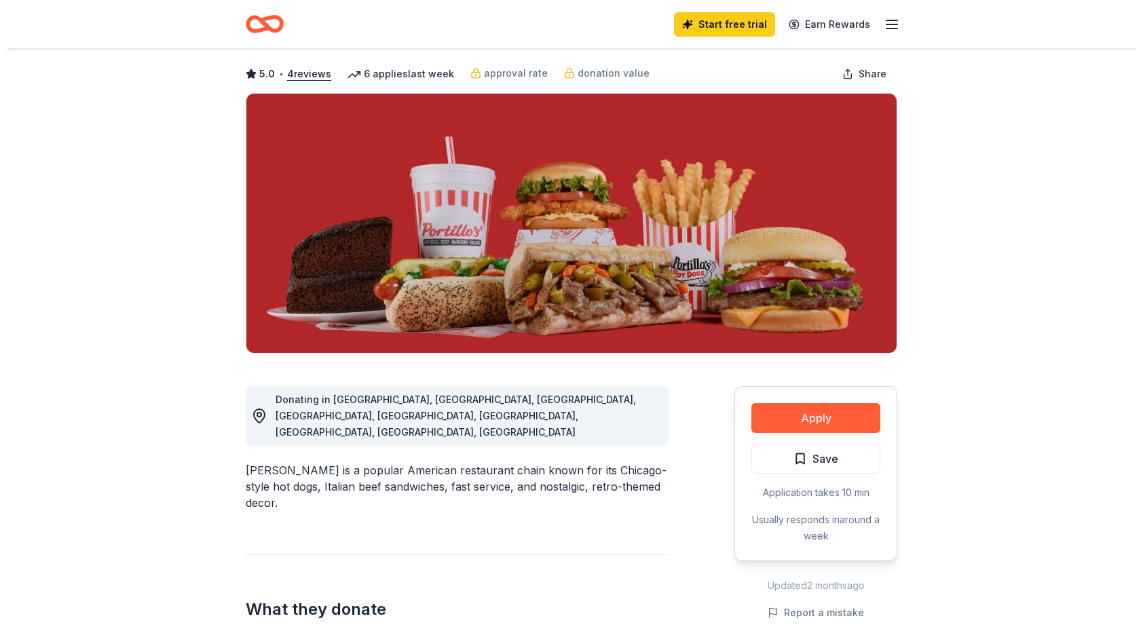
scroll to position [180, 0]
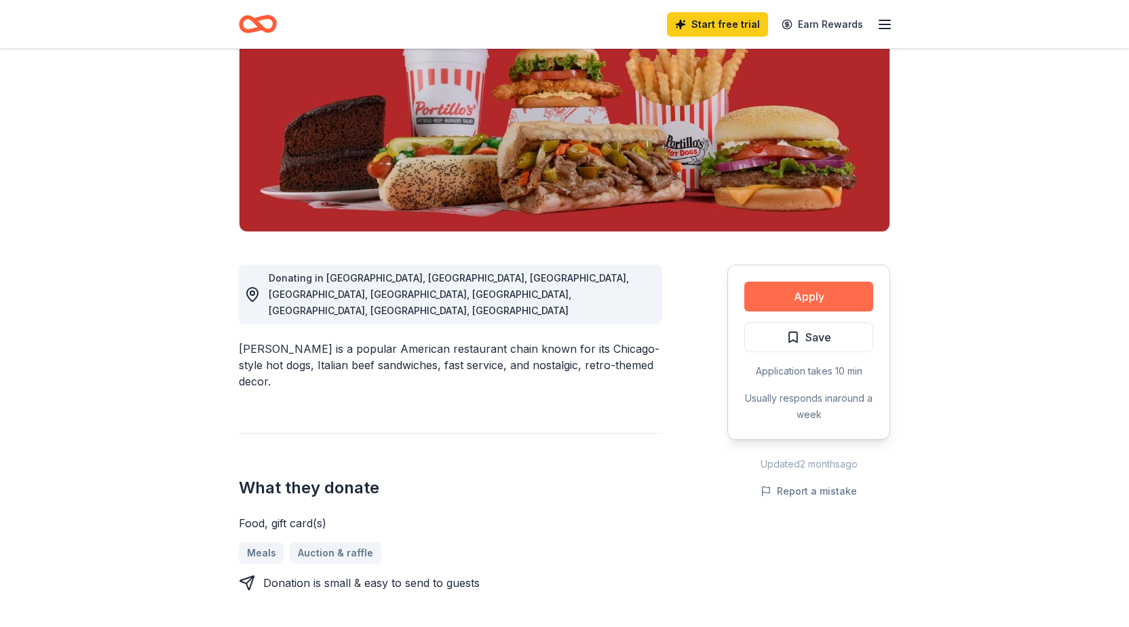
click at [801, 305] on button "Apply" at bounding box center [808, 297] width 129 height 30
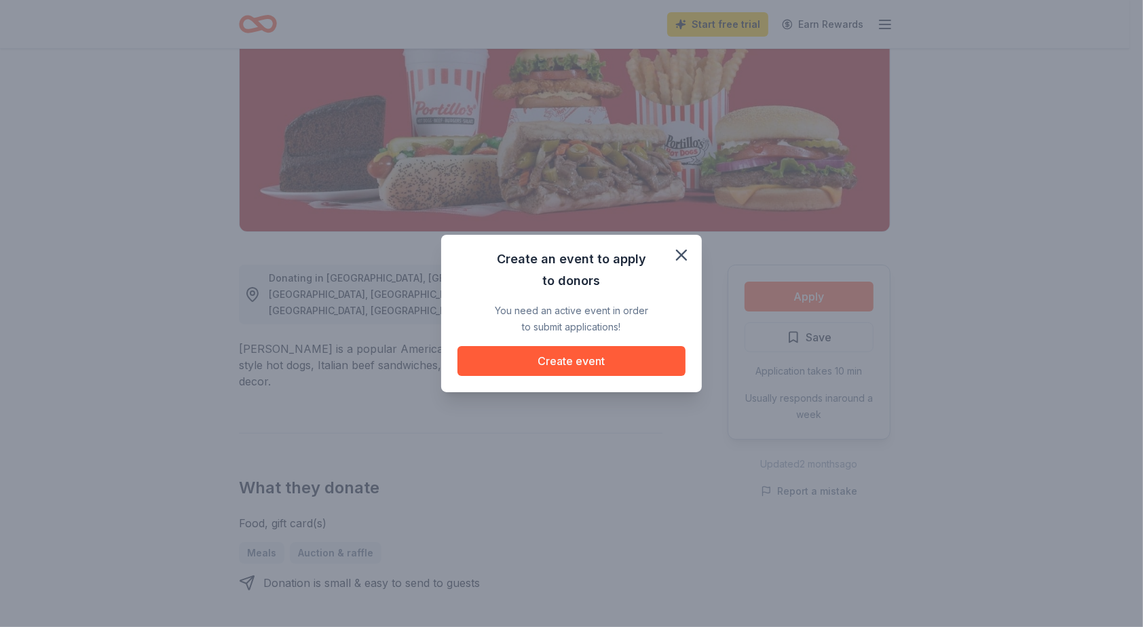
click at [810, 298] on div "Create an event to apply to donors You need an active event in order to submit …" at bounding box center [571, 313] width 1143 height 627
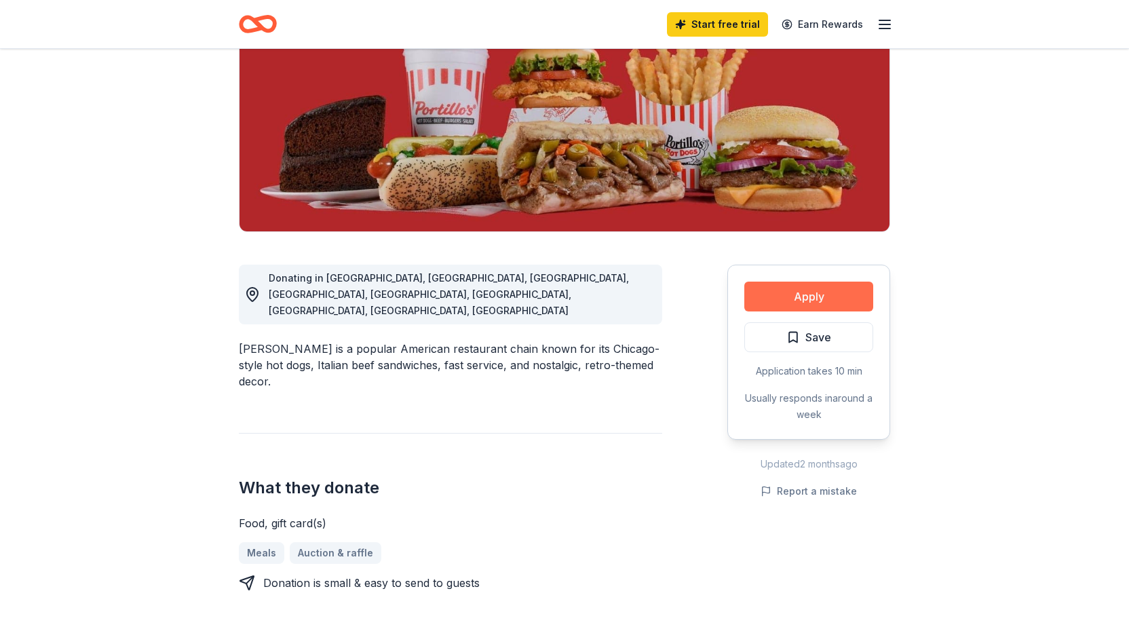
click at [810, 298] on button "Apply" at bounding box center [808, 297] width 129 height 30
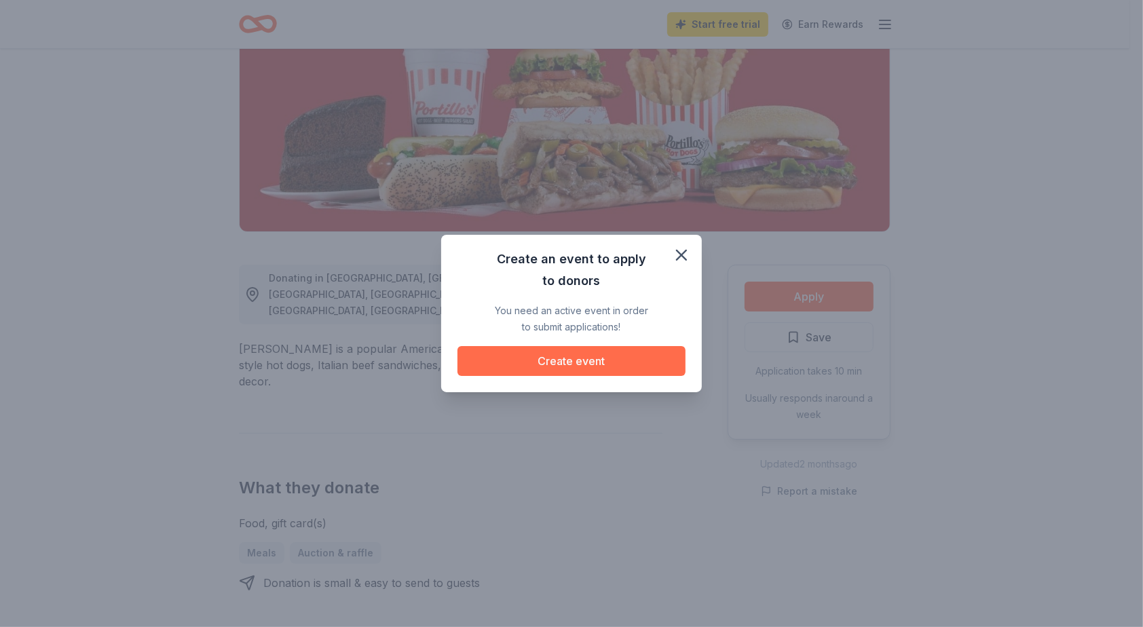
click at [611, 353] on button "Create event" at bounding box center [571, 361] width 228 height 30
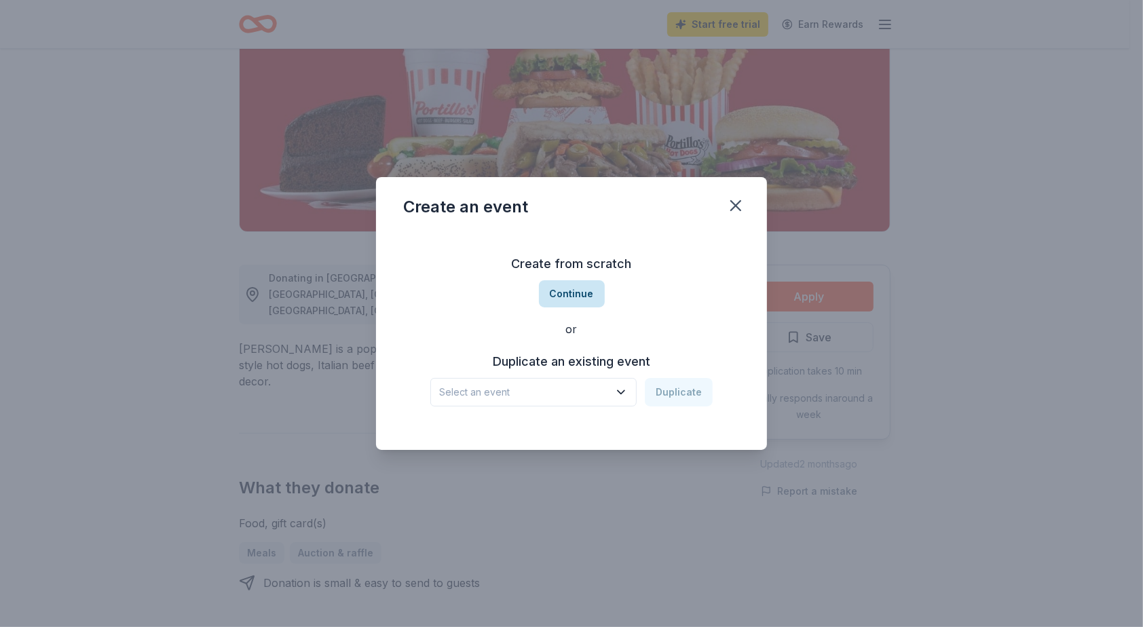
click at [575, 288] on button "Continue" at bounding box center [572, 293] width 66 height 27
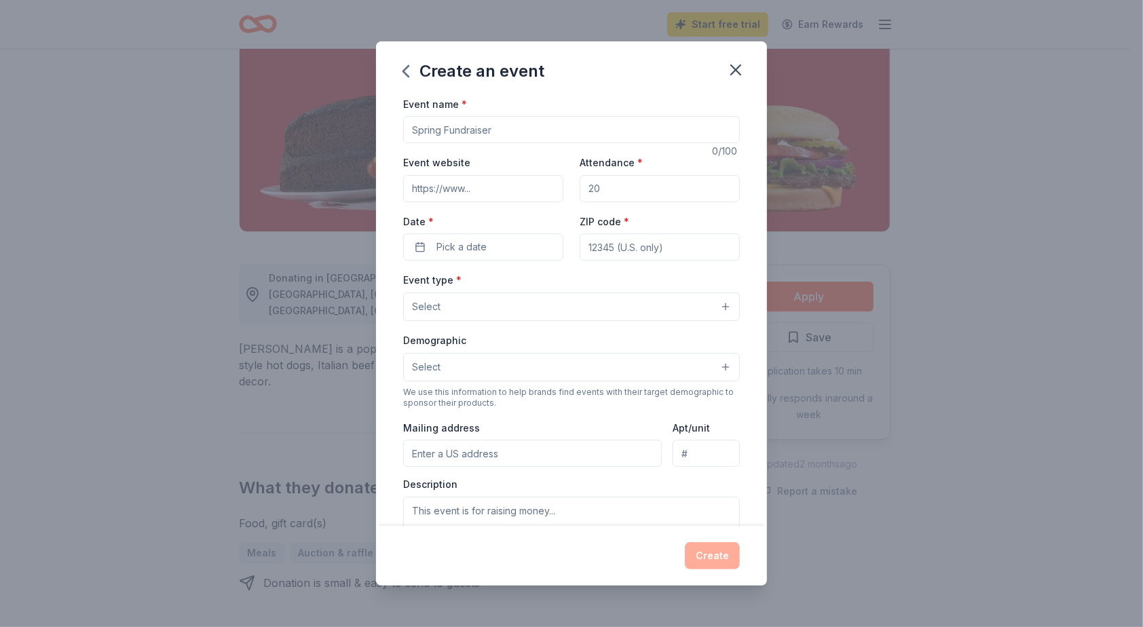
click at [447, 125] on input "Event name *" at bounding box center [571, 129] width 337 height 27
type input "Tri-County Women Veterans Poker Run"
type input "[DOMAIN_NAME]"
type input "150"
type input "32163"
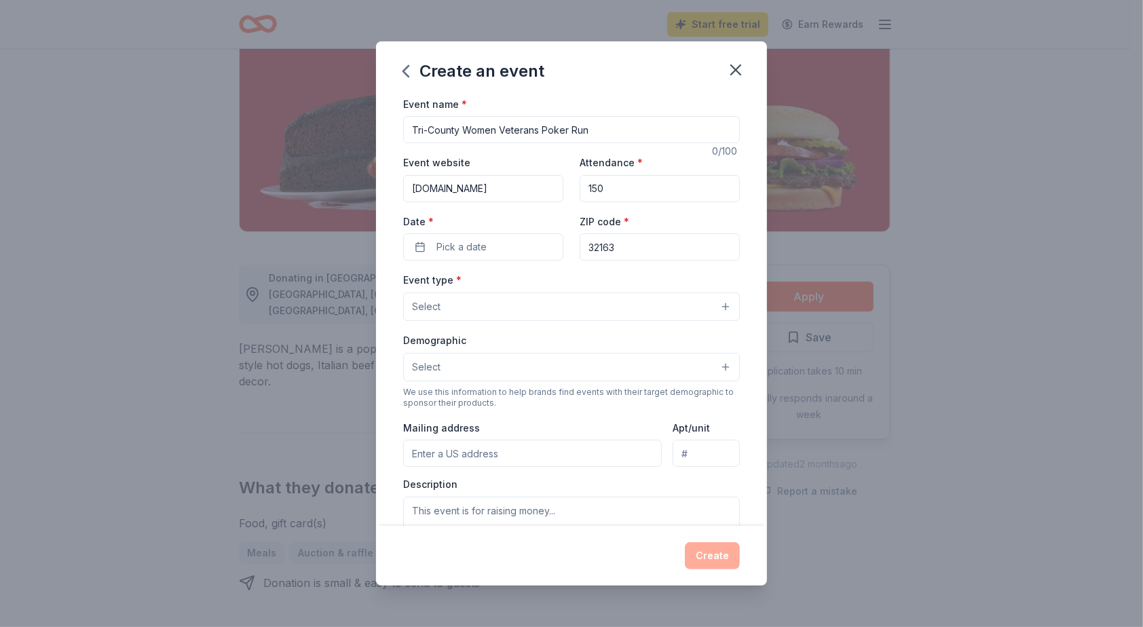
type input "[STREET_ADDRESS][PERSON_NAME]"
click at [442, 244] on span "Pick a date" at bounding box center [461, 247] width 50 height 16
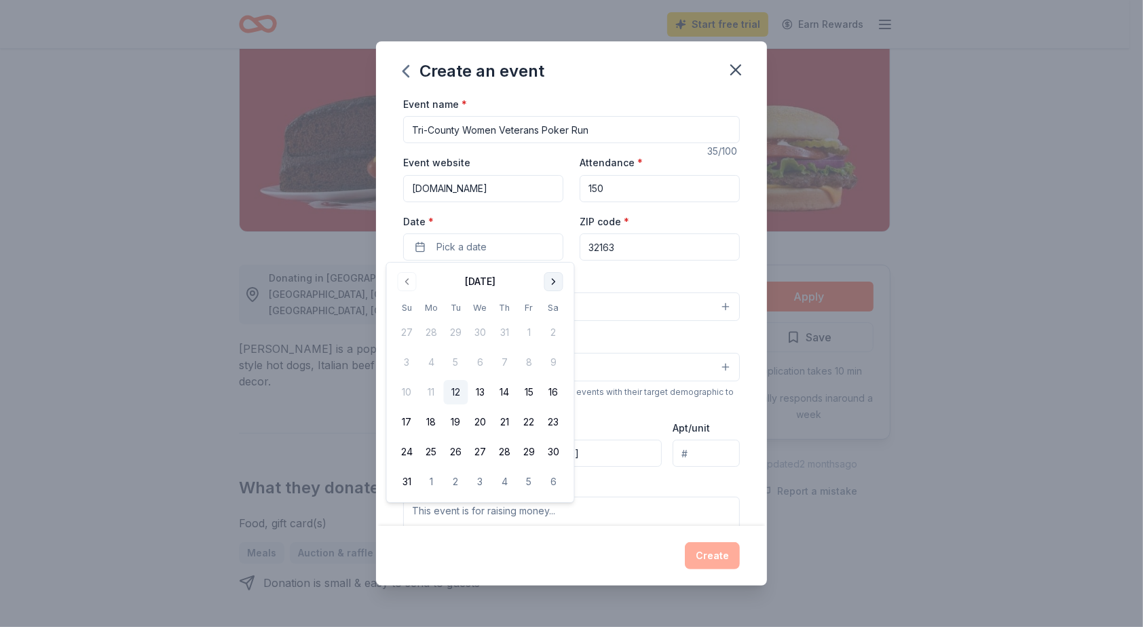
click at [558, 281] on button "Go to next month" at bounding box center [553, 281] width 19 height 19
click at [742, 161] on div "Event name * Tri-County Women Veterans Poker Run 35 /100 Event website www.tric…" at bounding box center [571, 311] width 391 height 431
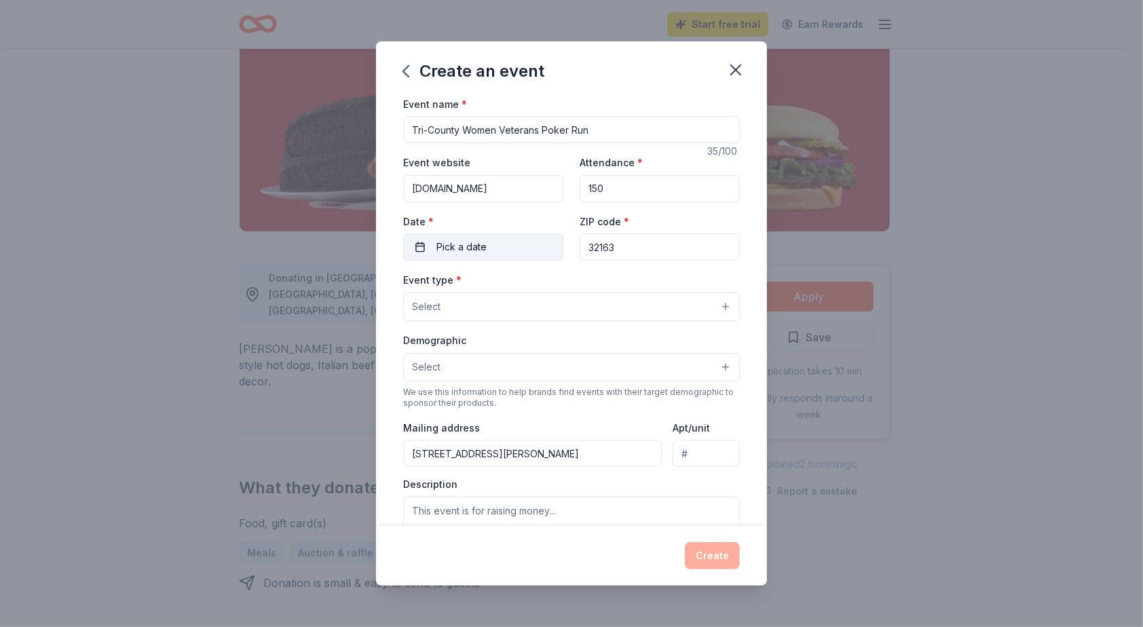
click at [474, 247] on span "Pick a date" at bounding box center [461, 247] width 50 height 16
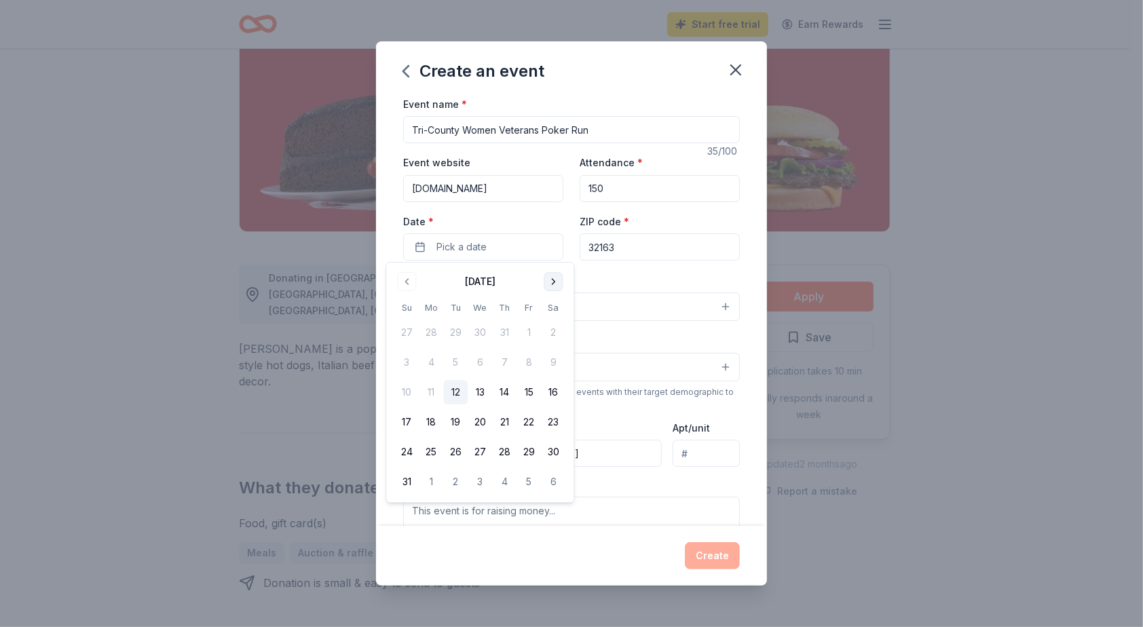
click at [555, 280] on button "Go to next month" at bounding box center [553, 281] width 19 height 19
click at [526, 454] on button "28" at bounding box center [529, 452] width 24 height 24
click at [628, 309] on button "Select" at bounding box center [571, 306] width 337 height 28
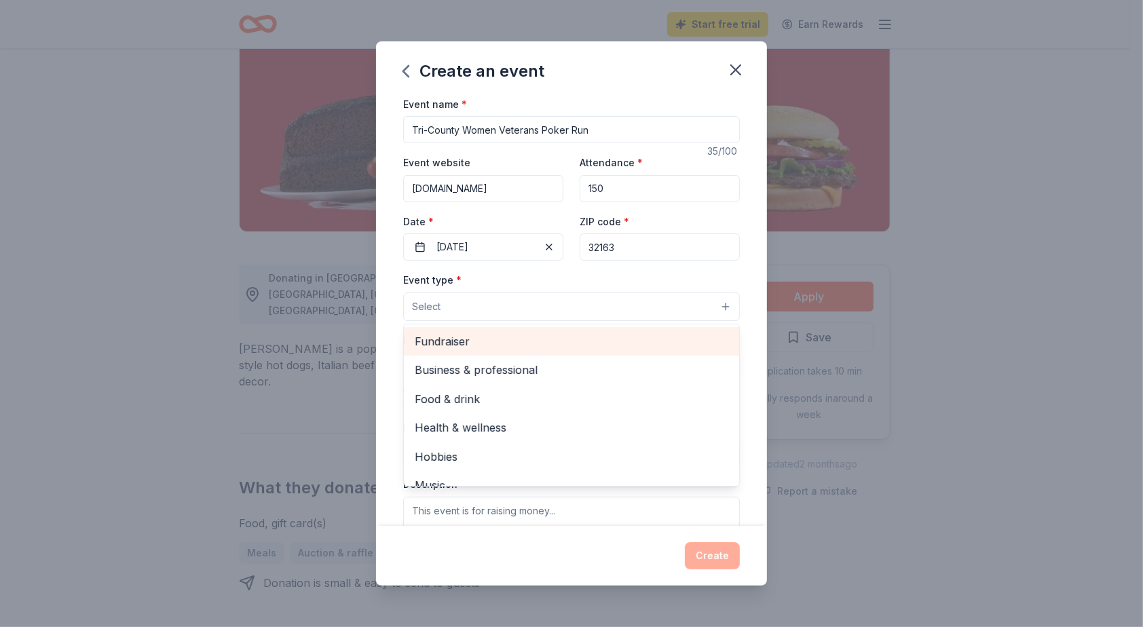
click at [465, 332] on span "Fundraiser" at bounding box center [571, 341] width 313 height 18
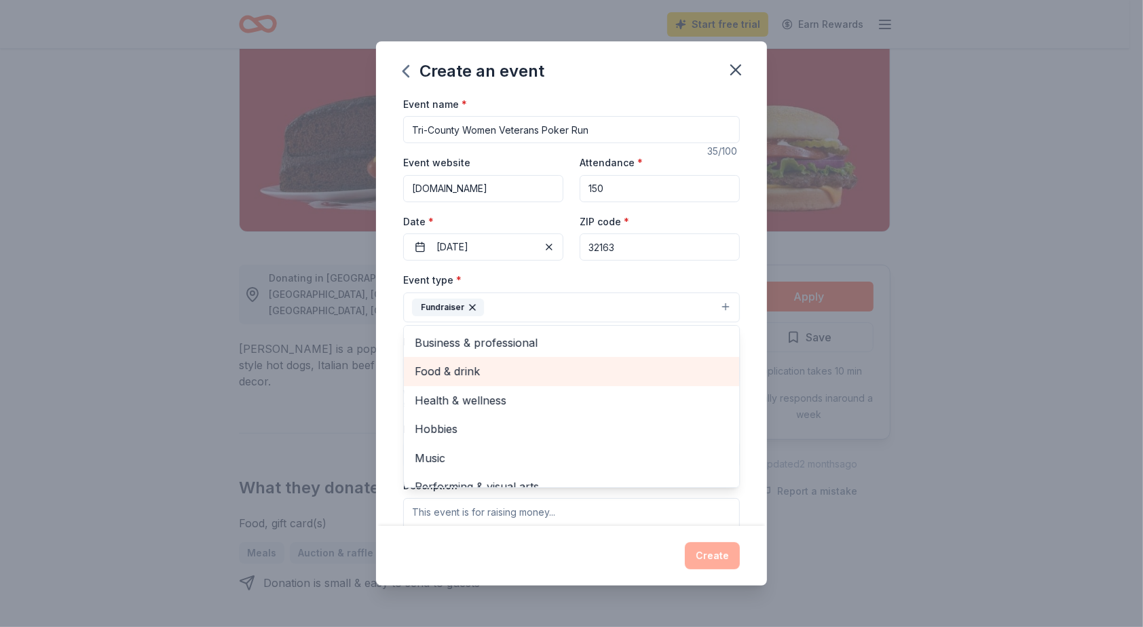
click at [463, 372] on span "Food & drink" at bounding box center [571, 371] width 313 height 18
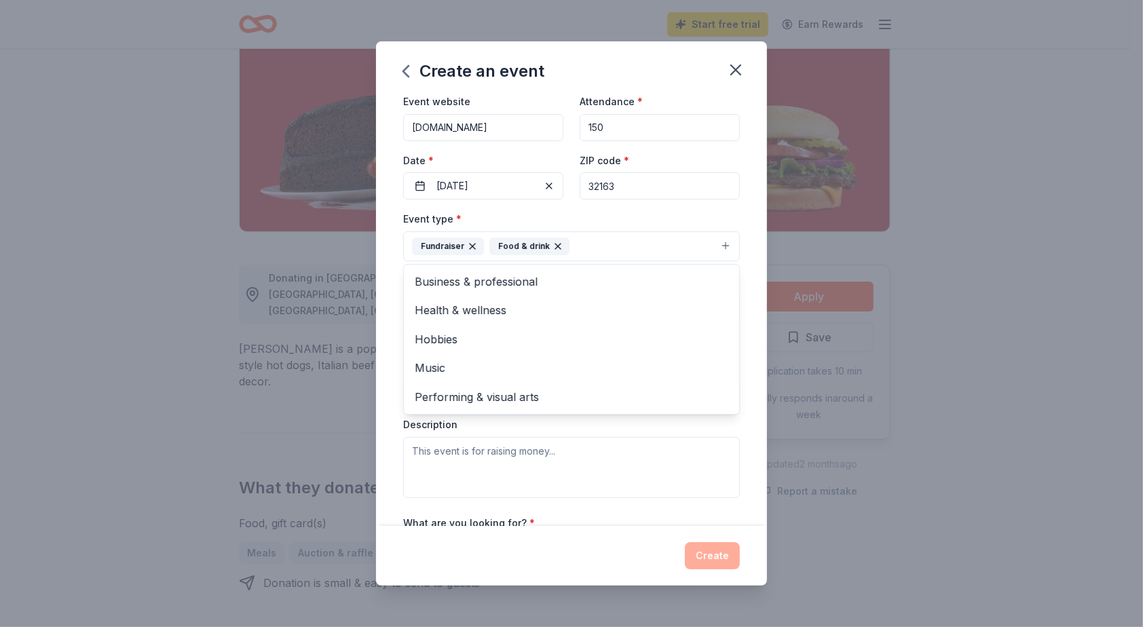
scroll to position [90, 0]
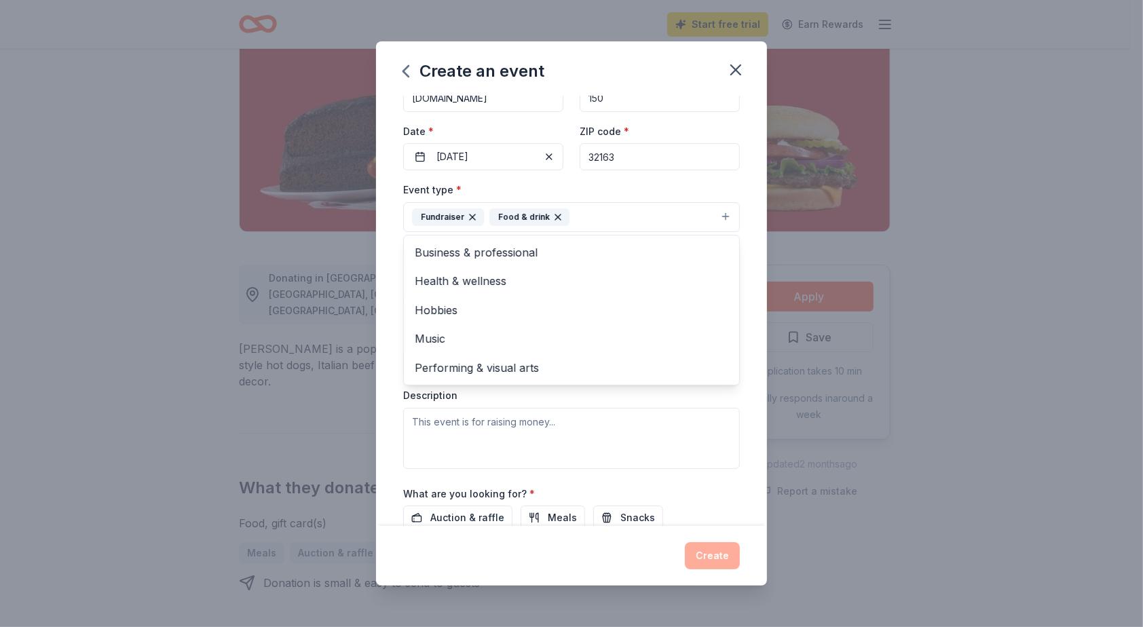
click at [649, 454] on div "Event type * Fundraiser Food & drink Business & professional Health & wellness …" at bounding box center [571, 324] width 337 height 287
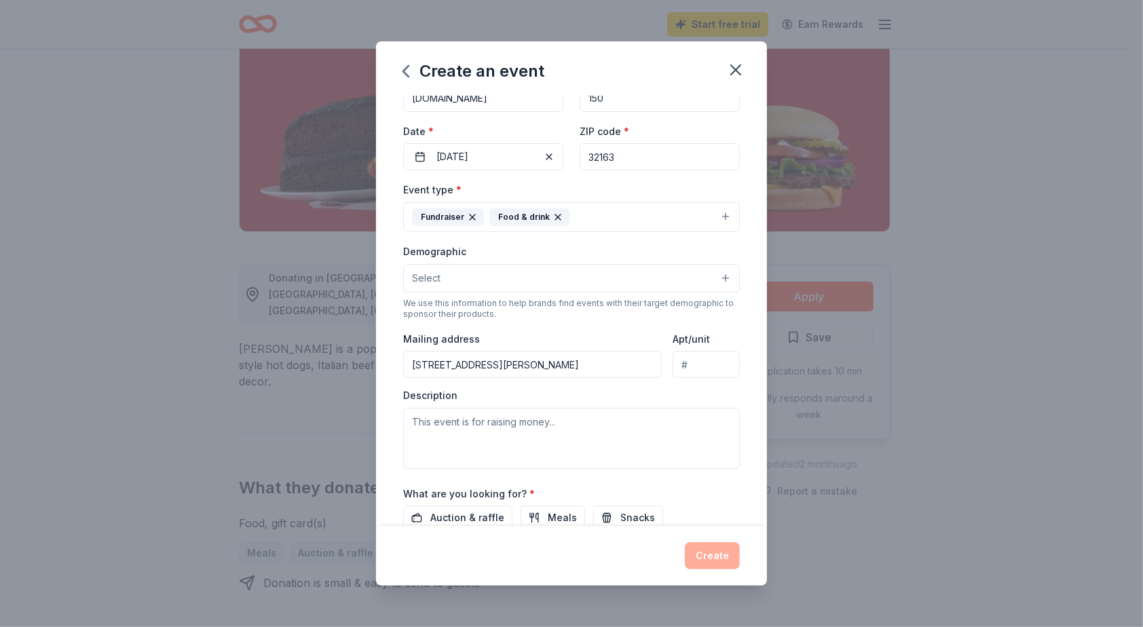
click at [539, 265] on button "Select" at bounding box center [571, 278] width 337 height 28
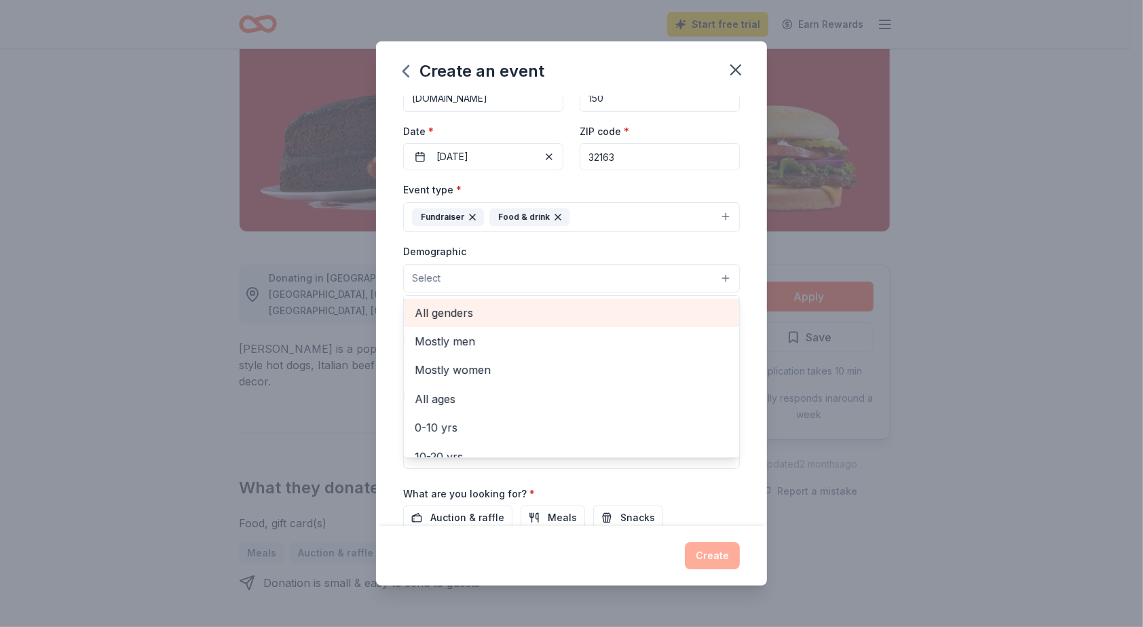
click at [461, 307] on span "All genders" at bounding box center [571, 313] width 313 height 18
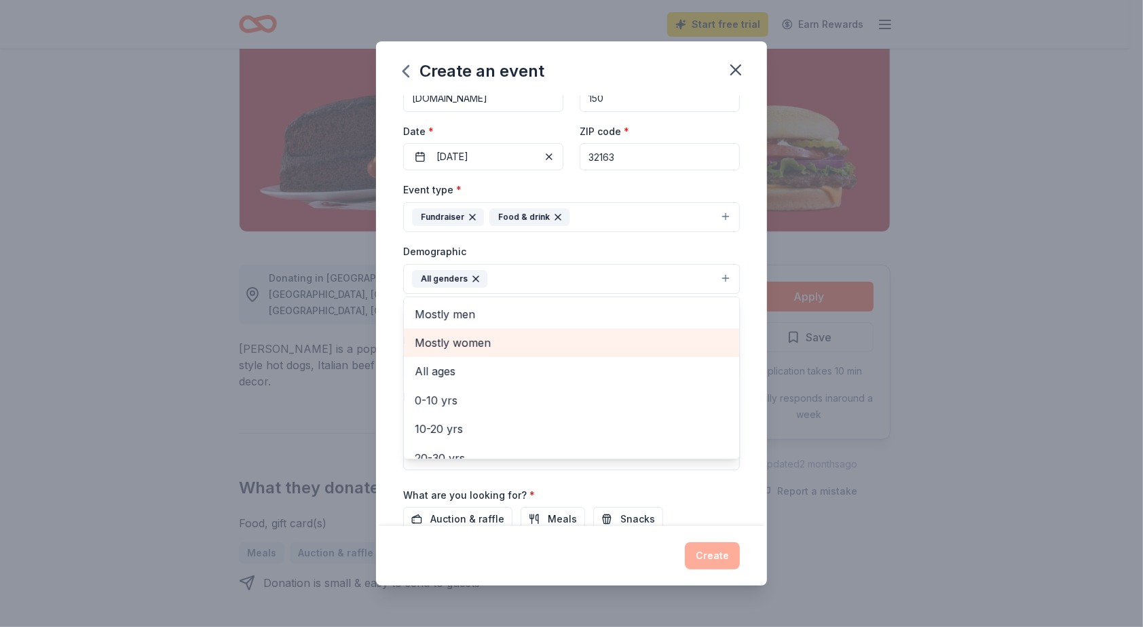
click at [473, 340] on span "Mostly women" at bounding box center [571, 343] width 313 height 18
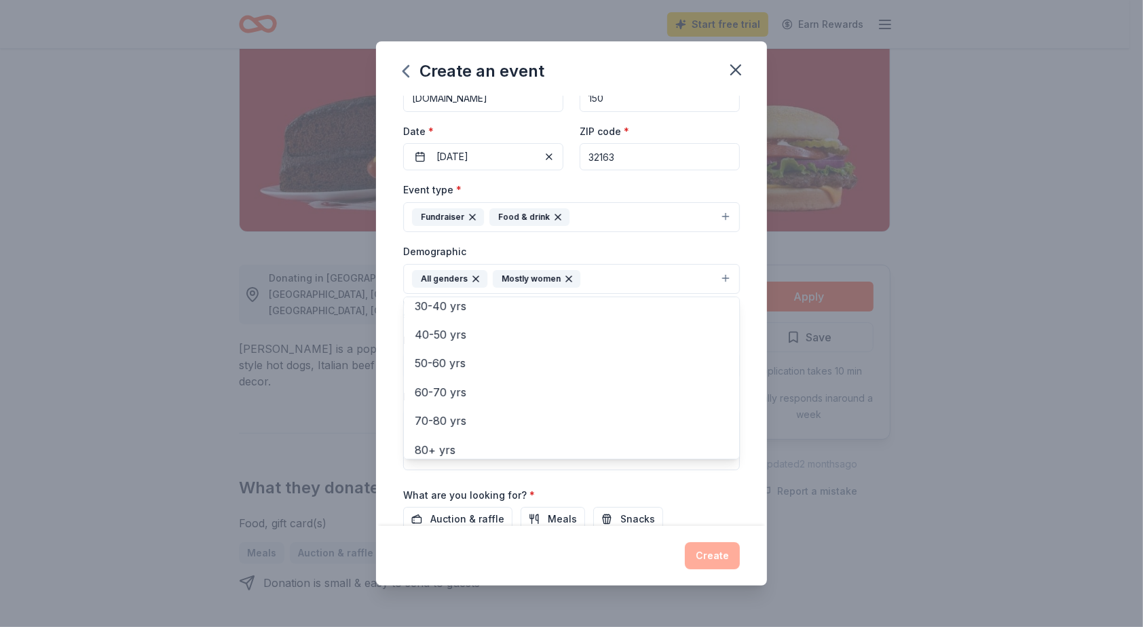
scroll to position [160, 0]
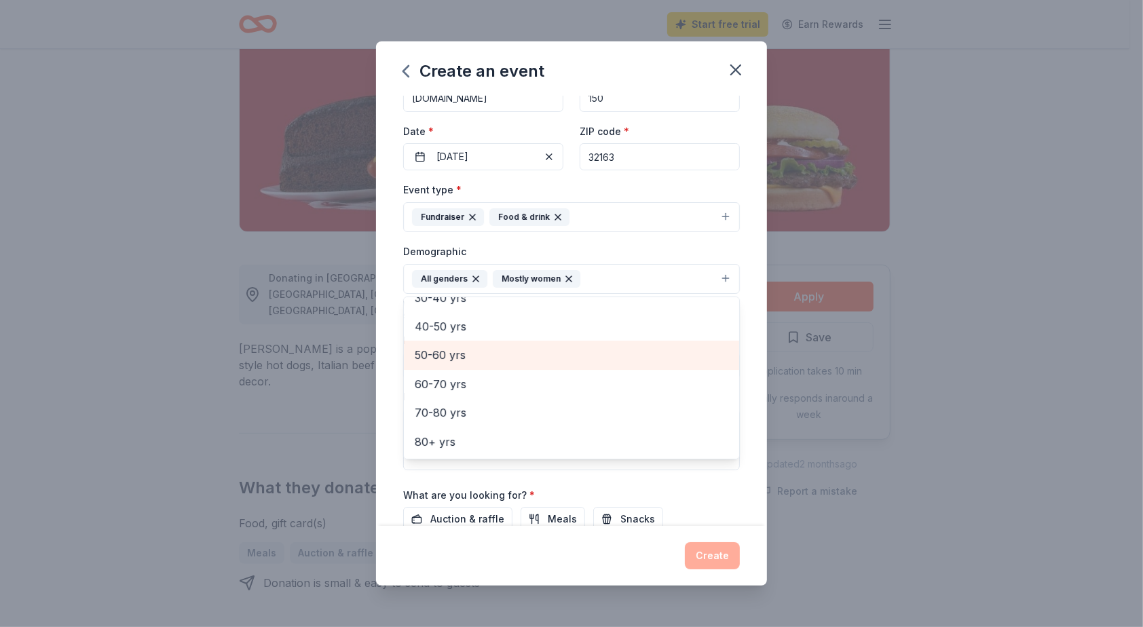
click at [454, 353] on span "50-60 yrs" at bounding box center [571, 355] width 313 height 18
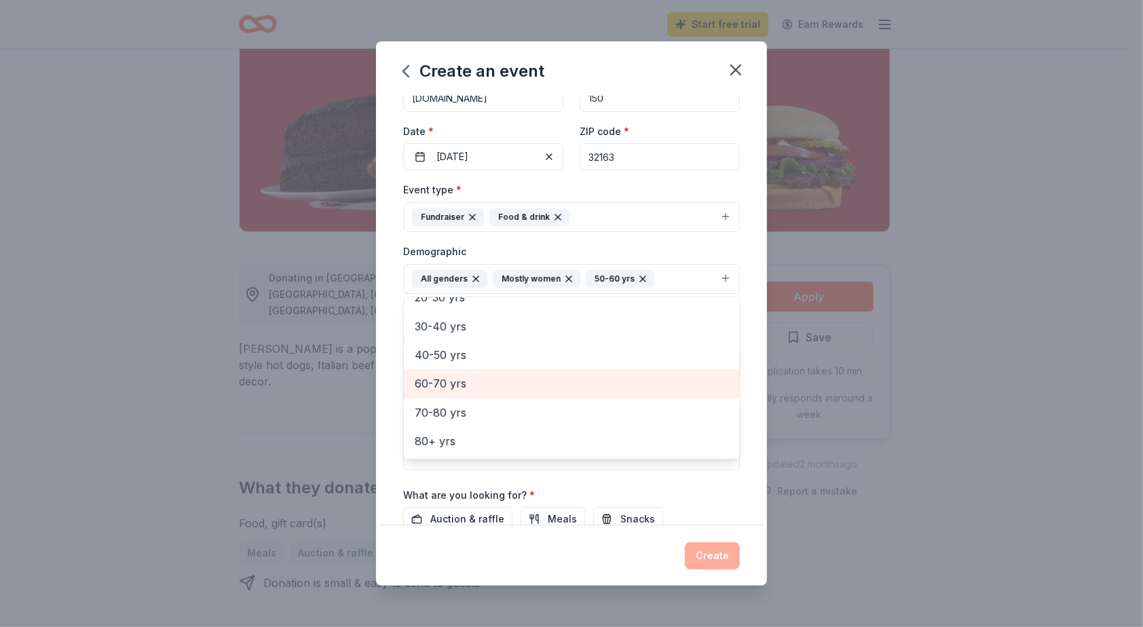
click at [450, 382] on span "60-70 yrs" at bounding box center [571, 384] width 313 height 18
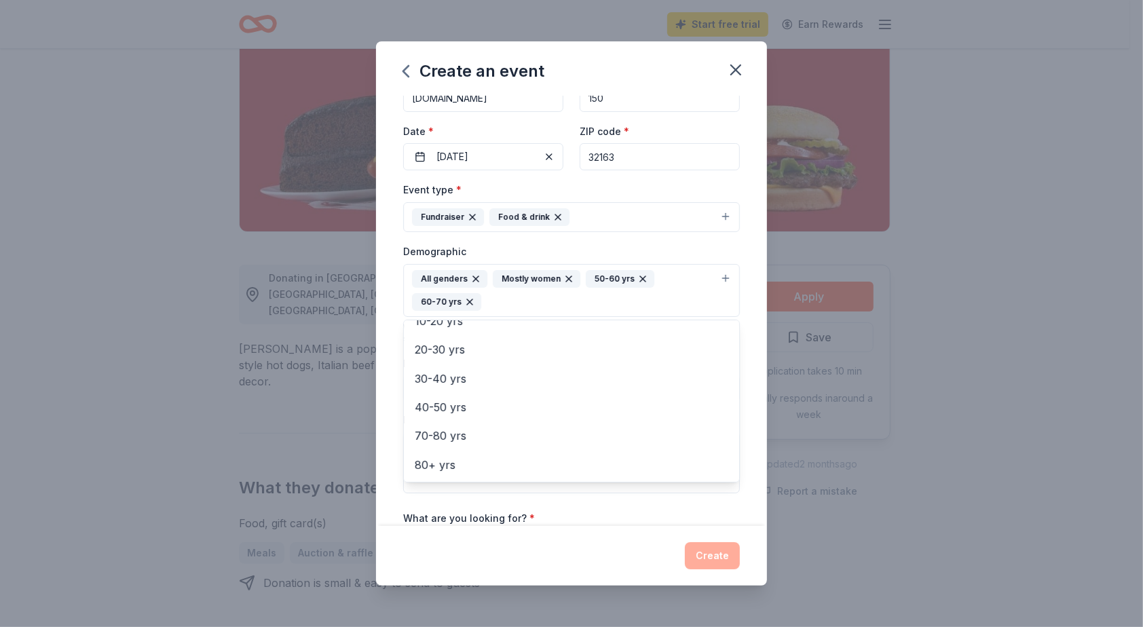
scroll to position [180, 0]
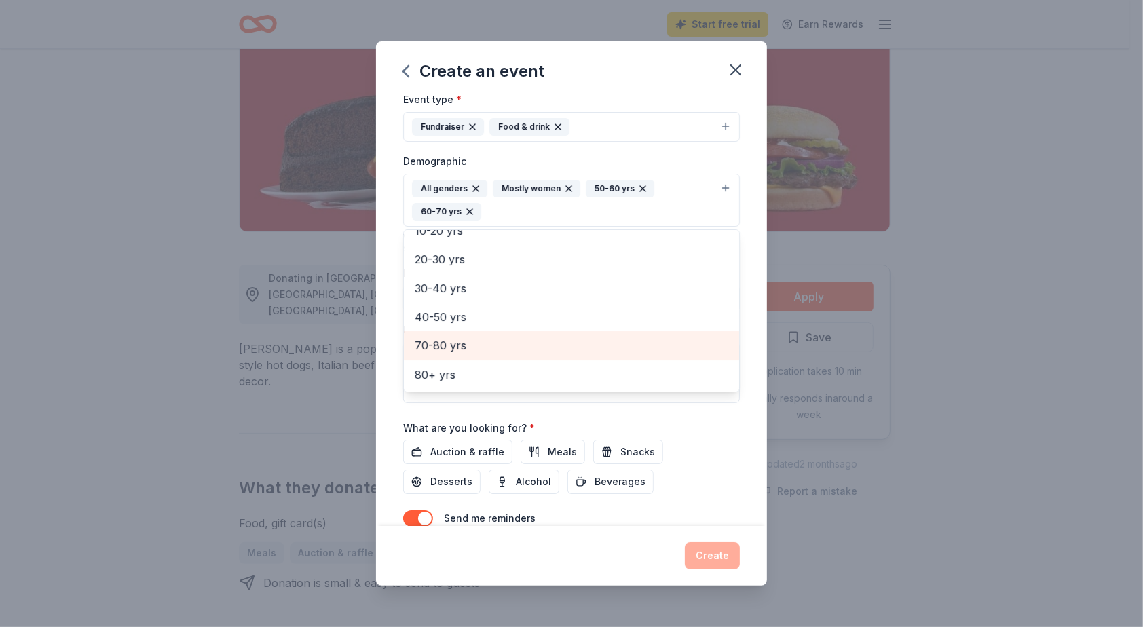
click at [436, 343] on span "70-80 yrs" at bounding box center [571, 346] width 313 height 18
click at [642, 153] on div "Demographic All genders Mostly women 50-60 yrs 60-70 yrs 70-80 yrs Mostly men A…" at bounding box center [571, 190] width 337 height 74
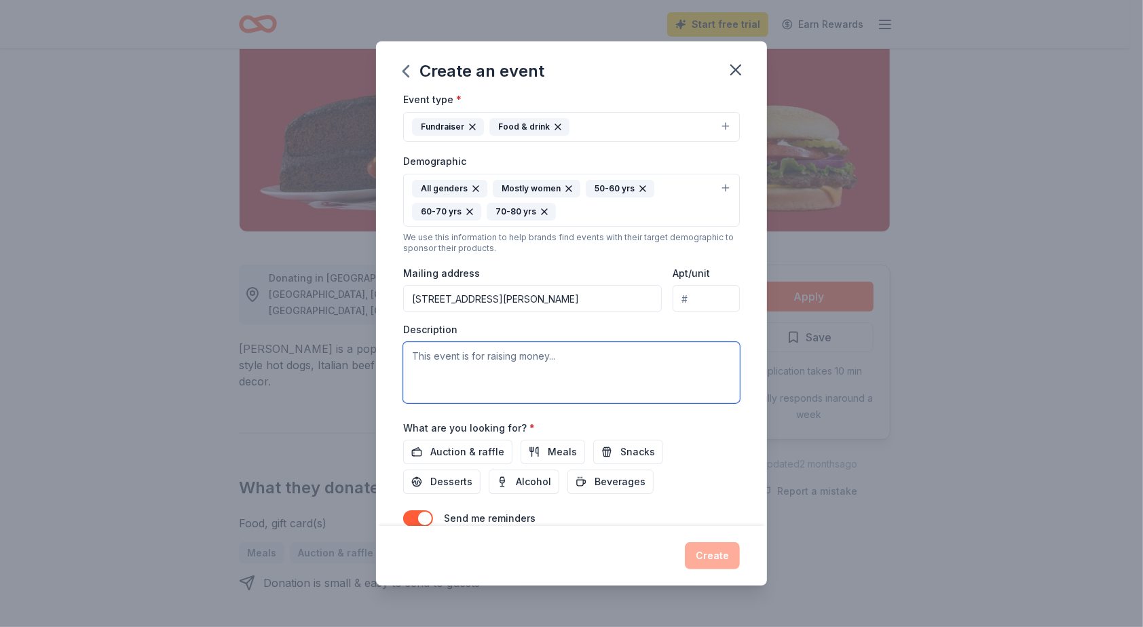
click at [476, 366] on textarea at bounding box center [571, 372] width 337 height 61
paste textarea "Proceeds go to: Women Warrior Memorial at [GEOGRAPHIC_DATA]"
click at [547, 366] on textarea "Proceeds go to: Women Warrior Memorial at [GEOGRAPHIC_DATA]" at bounding box center [571, 372] width 337 height 61
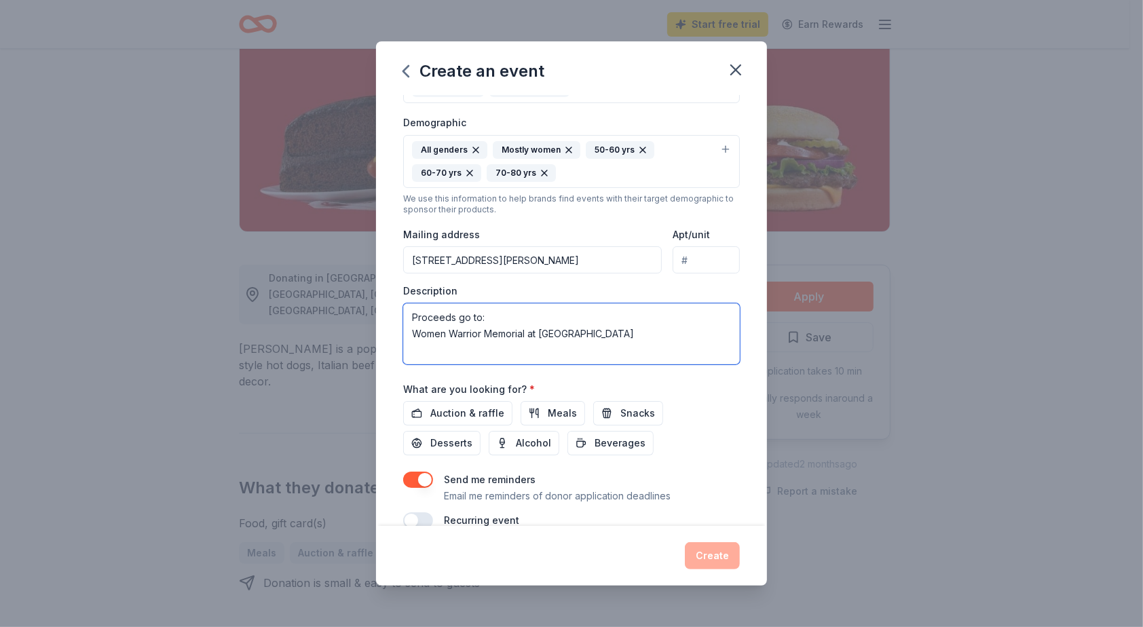
scroll to position [239, 0]
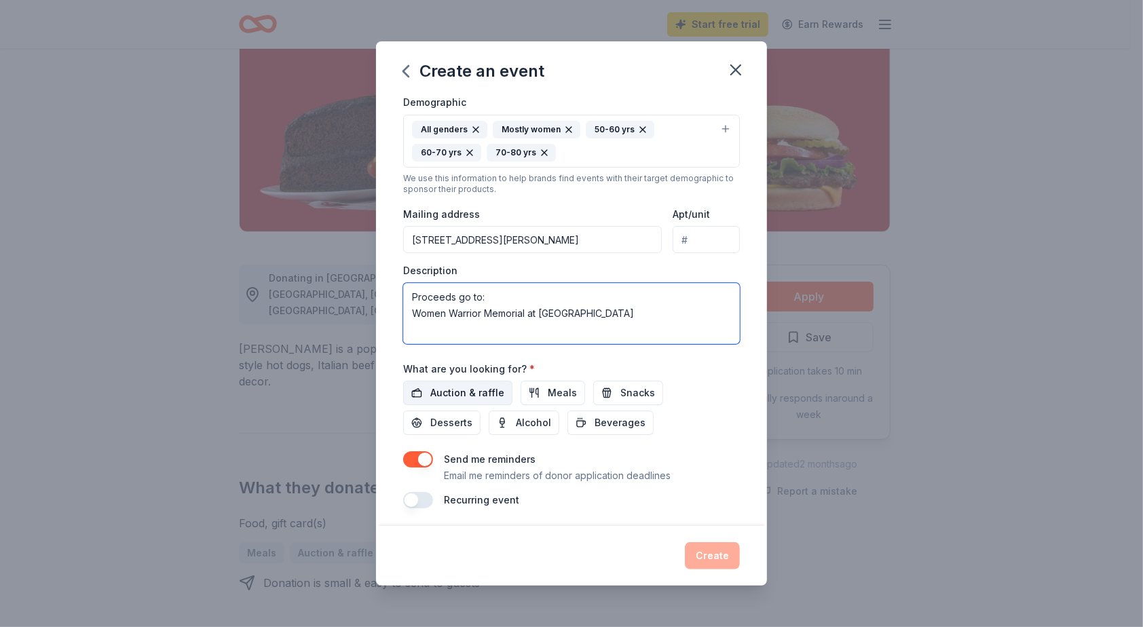
type textarea "Proceeds go to: Women Warrior Memorial at [GEOGRAPHIC_DATA]"
click at [451, 391] on span "Auction & raffle" at bounding box center [467, 393] width 74 height 16
click at [710, 554] on button "Create" at bounding box center [712, 555] width 55 height 27
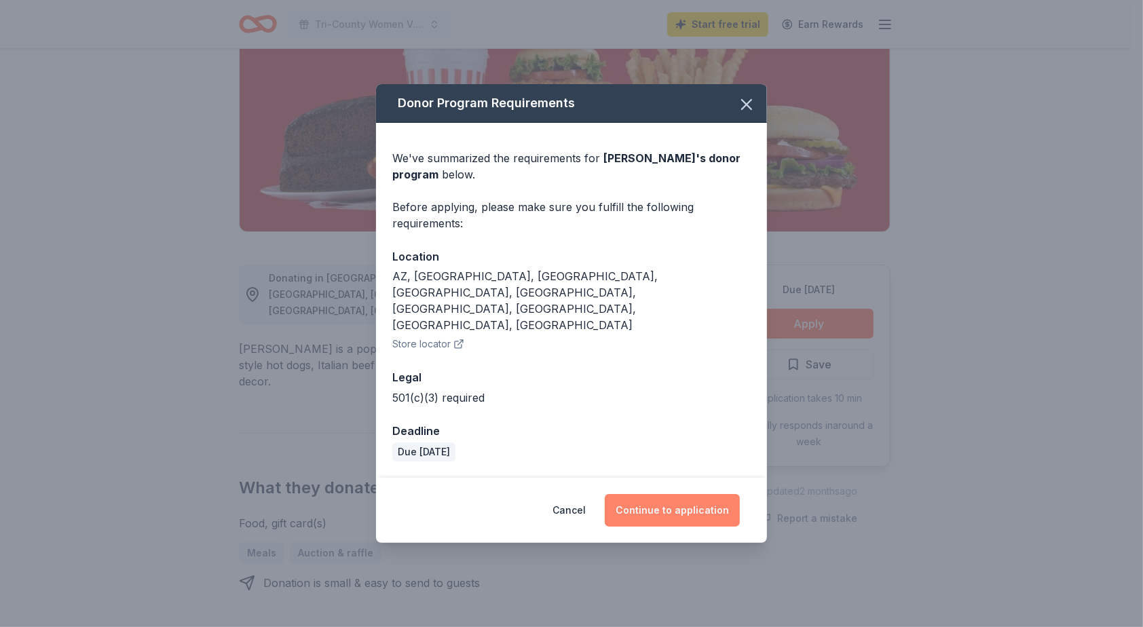
click at [669, 494] on button "Continue to application" at bounding box center [671, 510] width 135 height 33
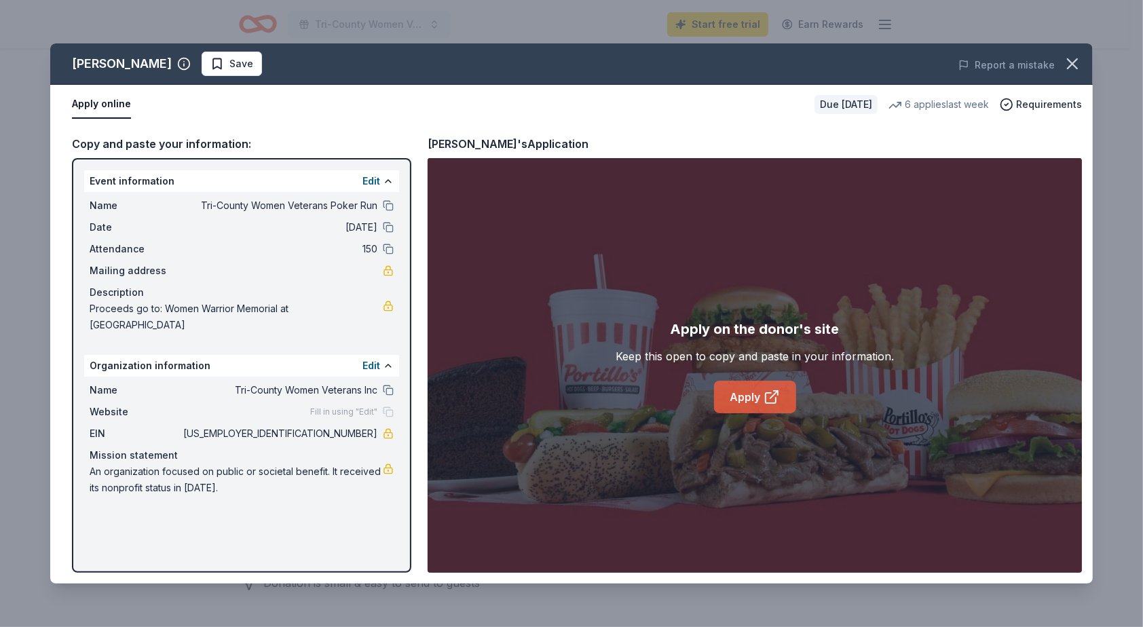
click at [775, 393] on icon at bounding box center [773, 394] width 7 height 7
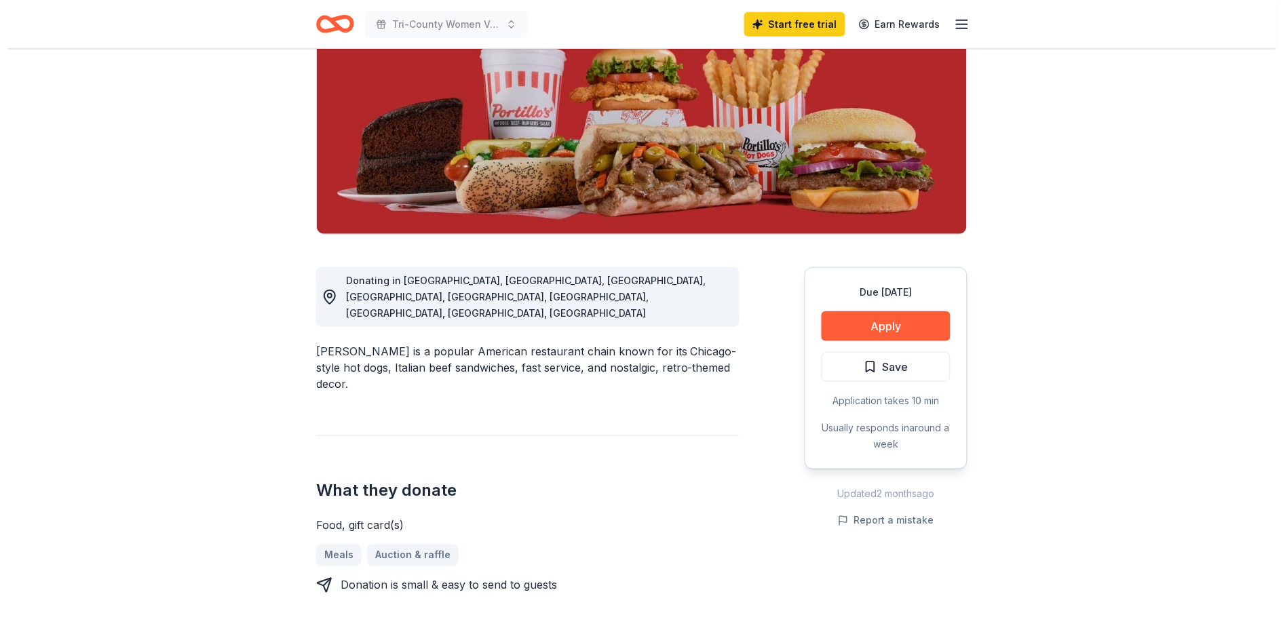
scroll to position [180, 0]
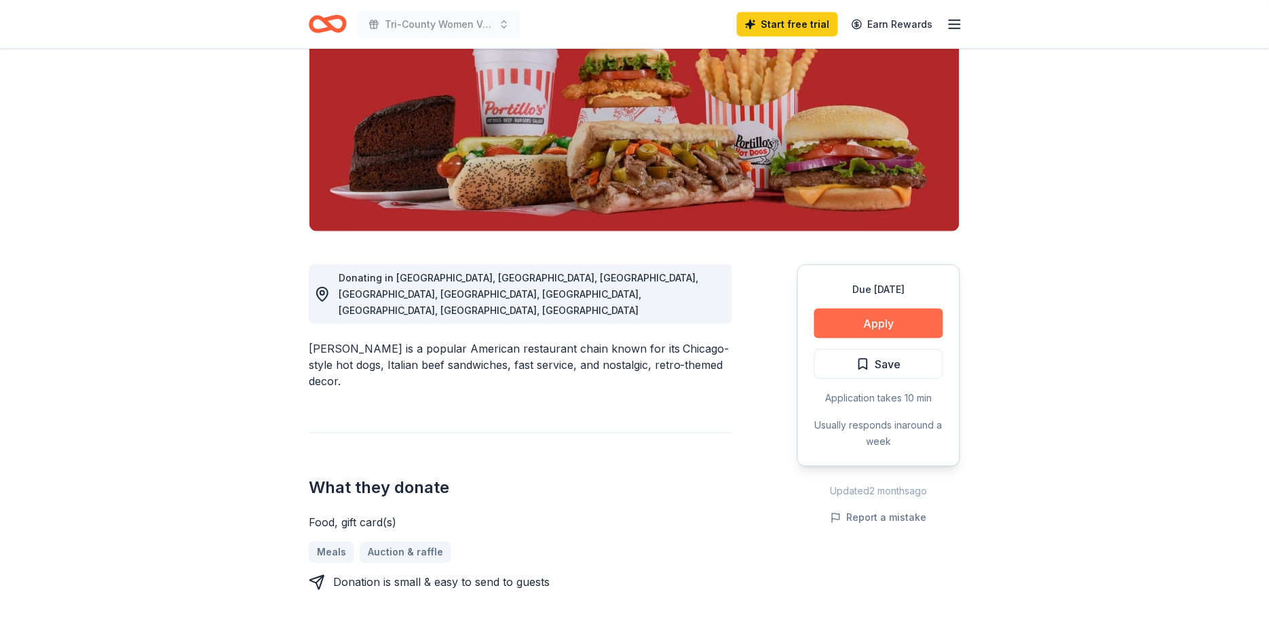
click at [880, 321] on button "Apply" at bounding box center [878, 324] width 129 height 30
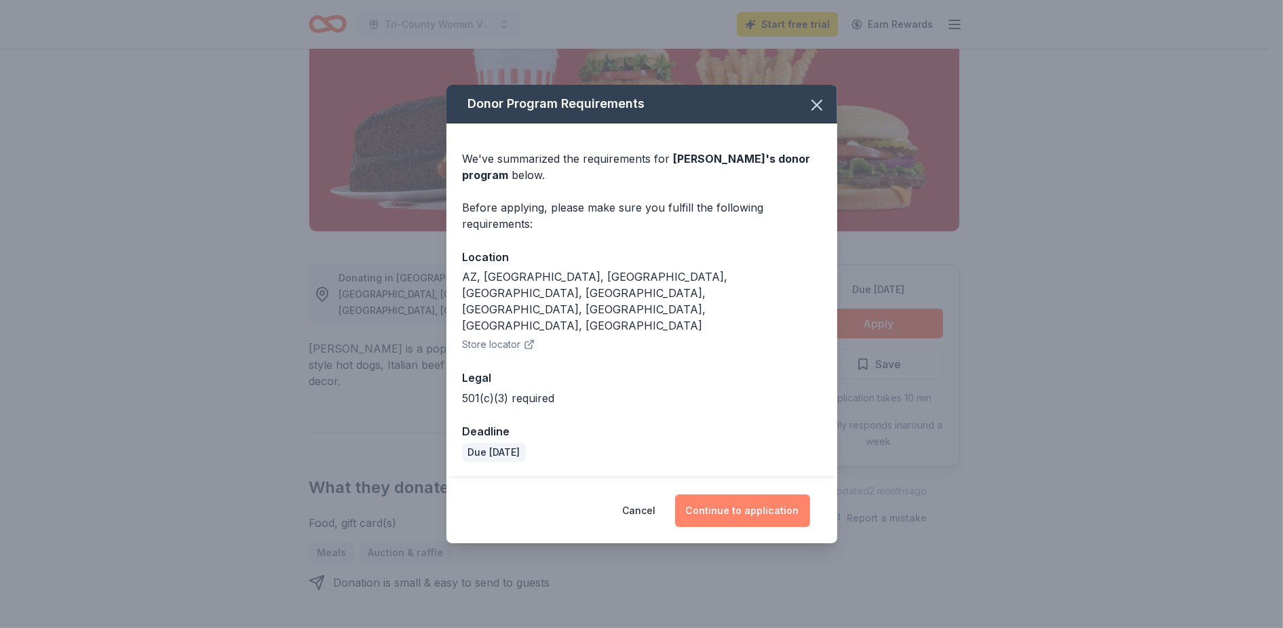
click at [740, 495] on button "Continue to application" at bounding box center [742, 511] width 135 height 33
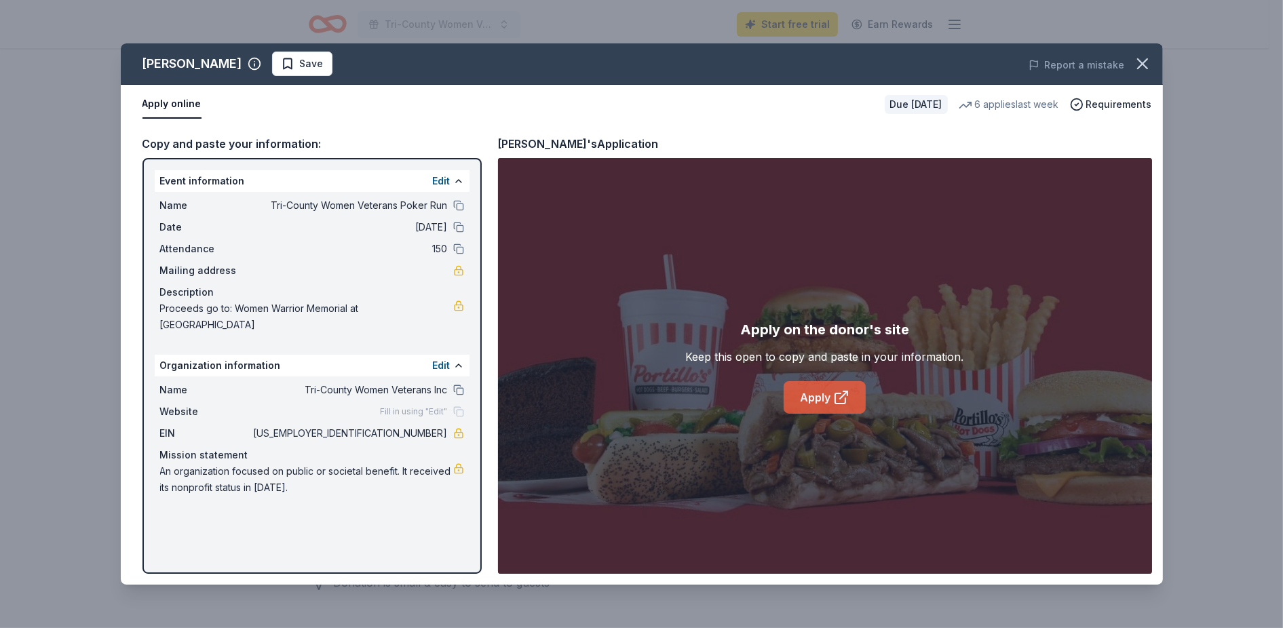
click at [807, 399] on link "Apply" at bounding box center [825, 397] width 82 height 33
click at [163, 101] on button "Apply online" at bounding box center [171, 104] width 59 height 28
click at [844, 392] on icon at bounding box center [841, 397] width 16 height 16
